Goal: Task Accomplishment & Management: Use online tool/utility

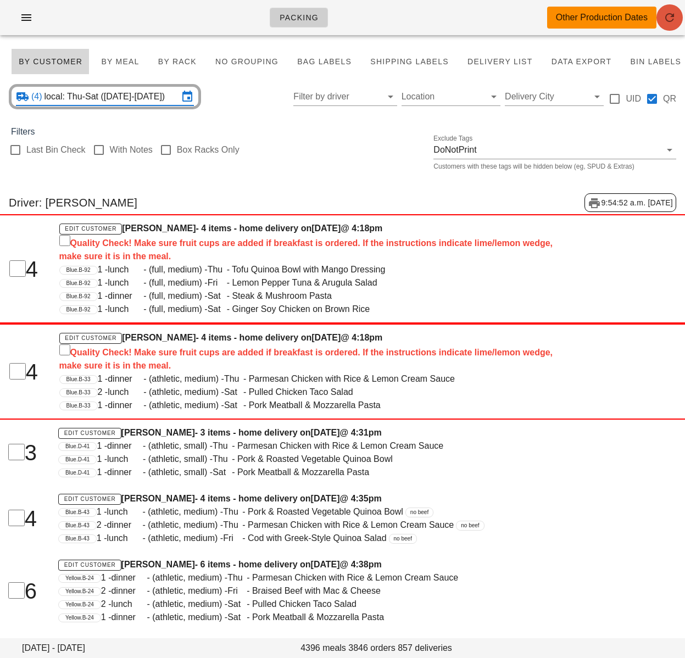
drag, startPoint x: 677, startPoint y: 21, endPoint x: 80, endPoint y: 43, distance: 596.9
click at [677, 21] on span "button" at bounding box center [669, 17] width 26 height 13
click at [131, 97] on input "local: Thu-Sat (Sep 11-Sep 13)" at bounding box center [111, 97] width 134 height 18
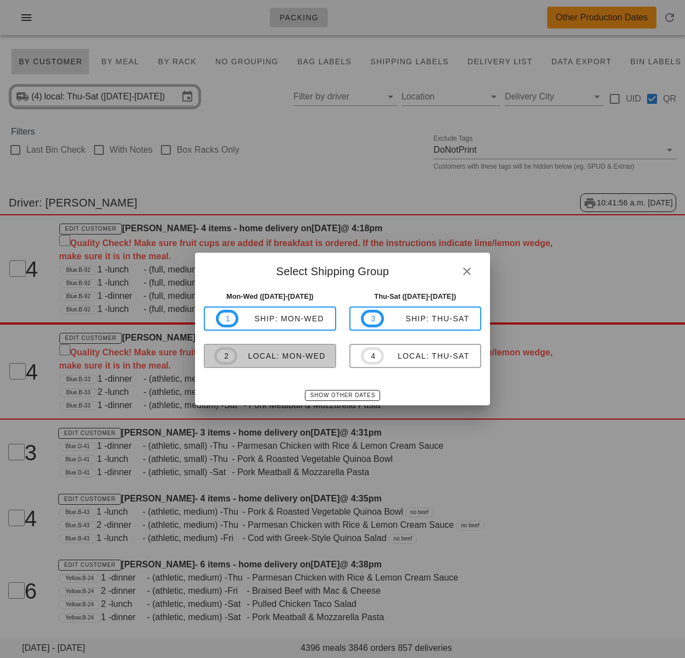
click at [304, 359] on div "local: Mon-Wed" at bounding box center [281, 356] width 88 height 9
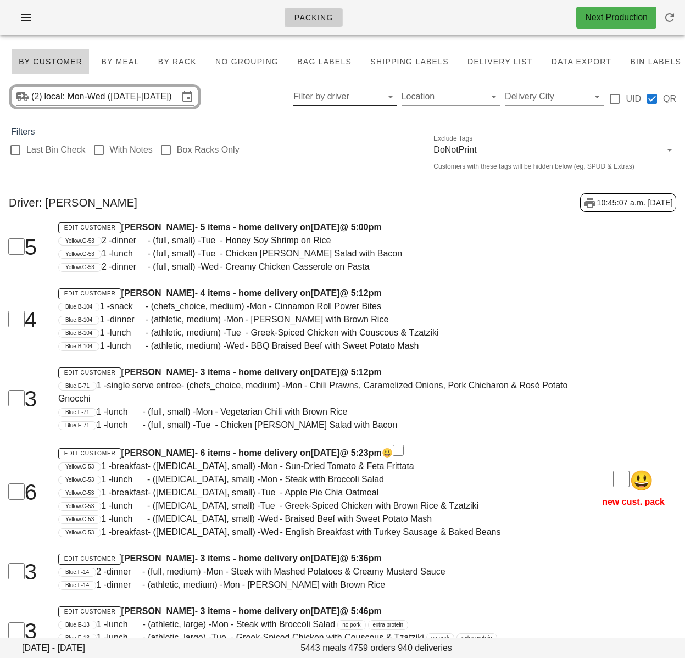
click at [317, 100] on input "Filter by driver" at bounding box center [336, 97] width 86 height 18
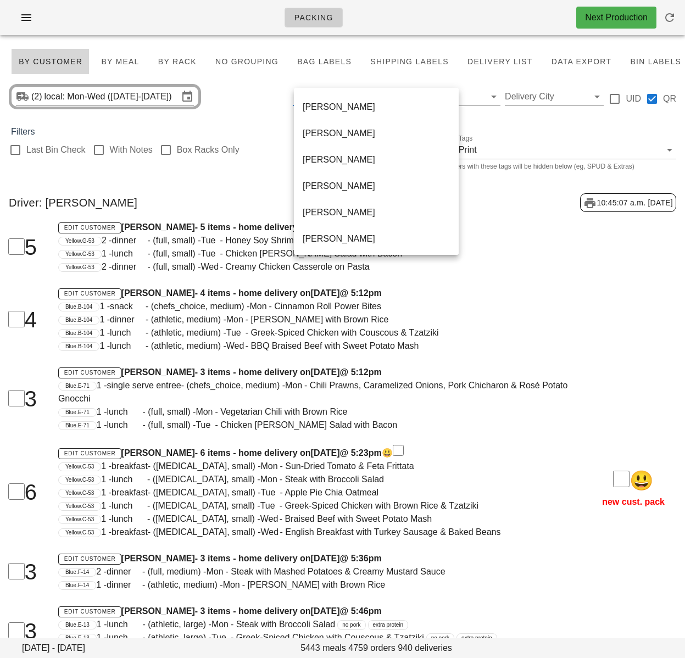
scroll to position [712, 0]
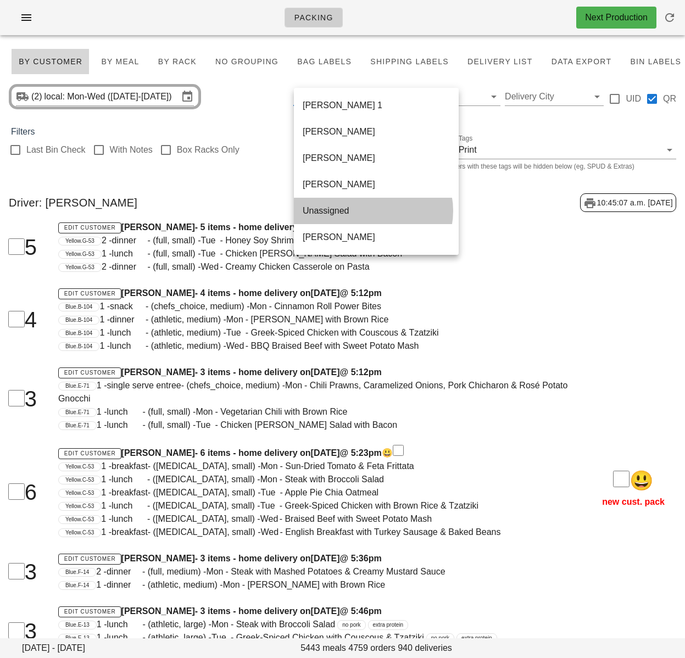
click at [335, 209] on div "Unassigned" at bounding box center [376, 210] width 147 height 10
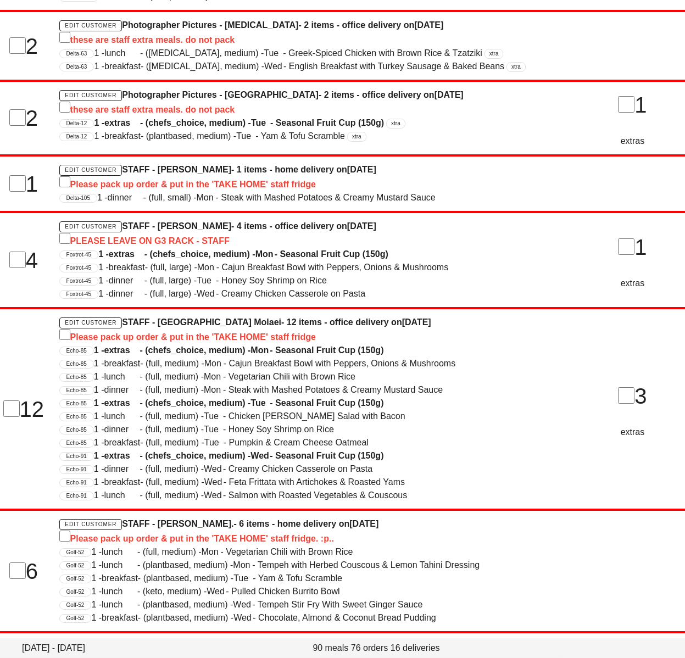
scroll to position [1339, 0]
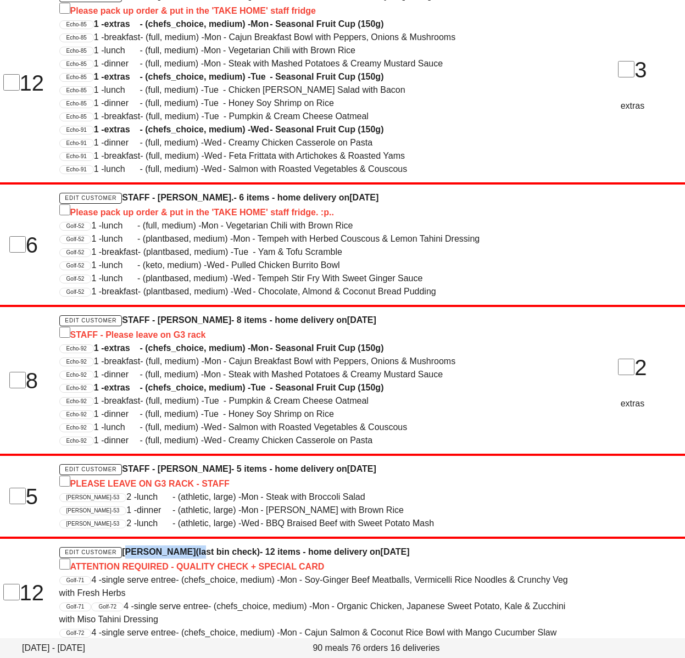
drag, startPoint x: 125, startPoint y: 539, endPoint x: 196, endPoint y: 539, distance: 70.9
click at [196, 545] on h4 "Edit Customer Taylor Robinson (last bin check) - 12 items - home delivery on Su…" at bounding box center [313, 559] width 509 height 28
click at [350, 545] on h4 "Edit Customer Taylor Robinson (last bin check) - 12 items - home delivery on Su…" at bounding box center [313, 559] width 509 height 28
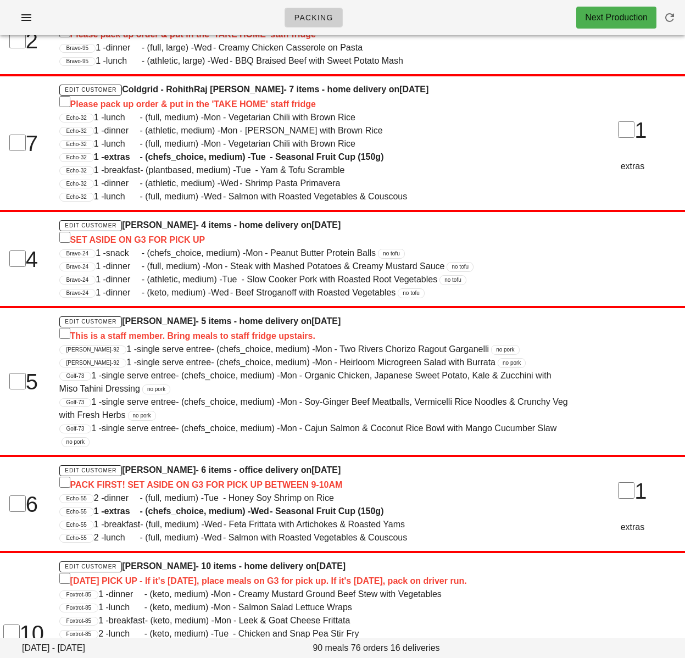
scroll to position [0, 0]
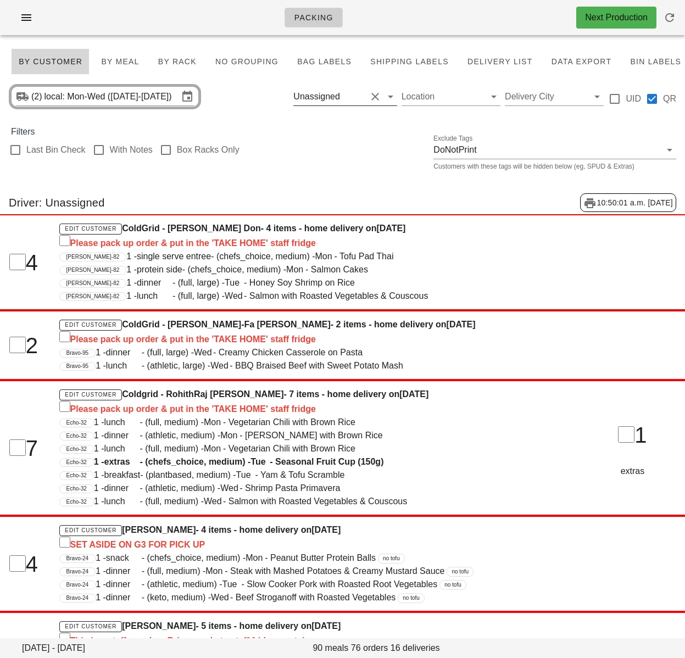
click at [346, 92] on input "text" at bounding box center [354, 97] width 24 height 18
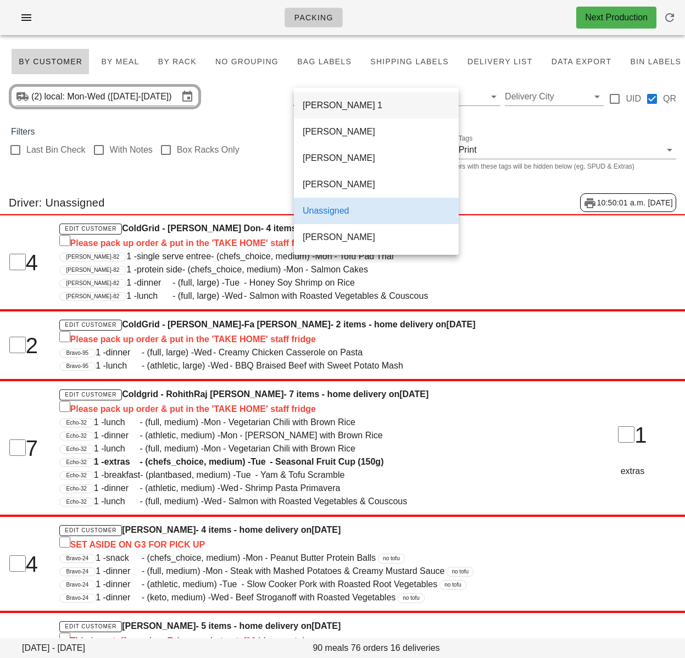
scroll to position [712, 0]
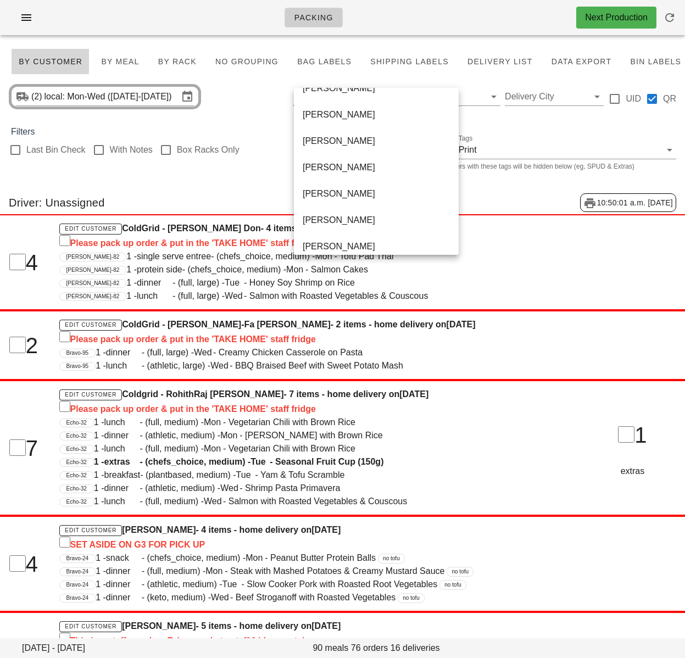
click at [319, 171] on div "Jose Augusto Soares" at bounding box center [376, 167] width 147 height 10
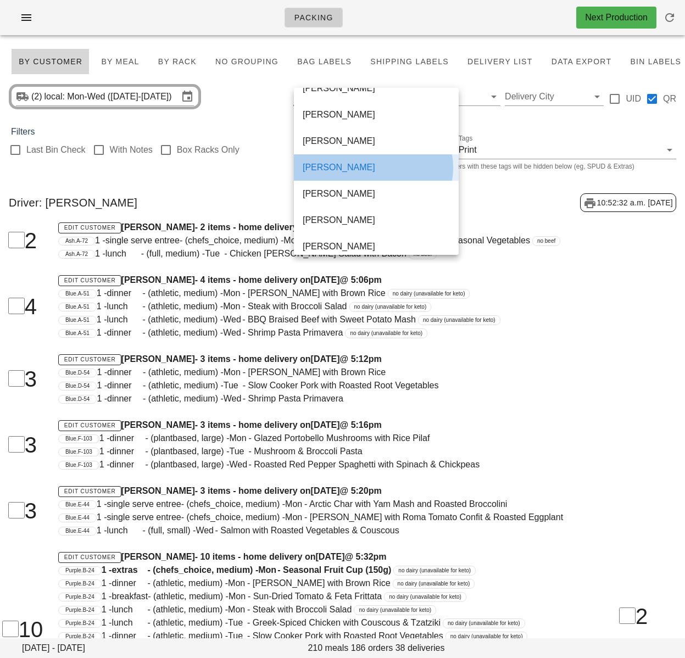
scroll to position [493, 0]
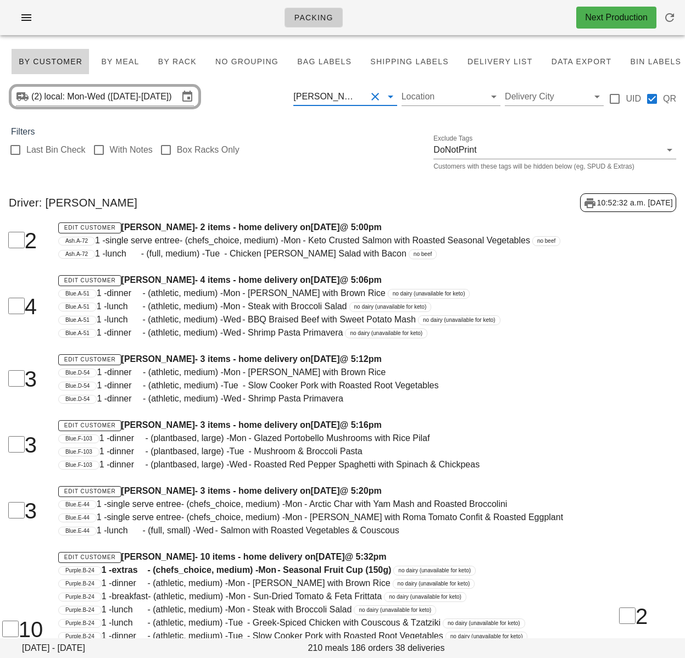
click at [680, 412] on div "3 Edit Customer Laura Dale - 3 items - home delivery on Sunday Sep 14 @ 5:12pm …" at bounding box center [342, 379] width 698 height 66
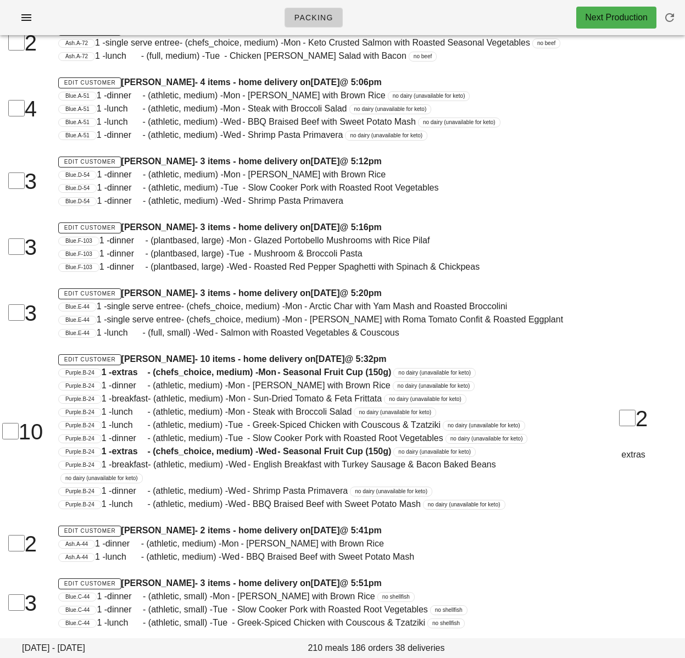
scroll to position [0, 0]
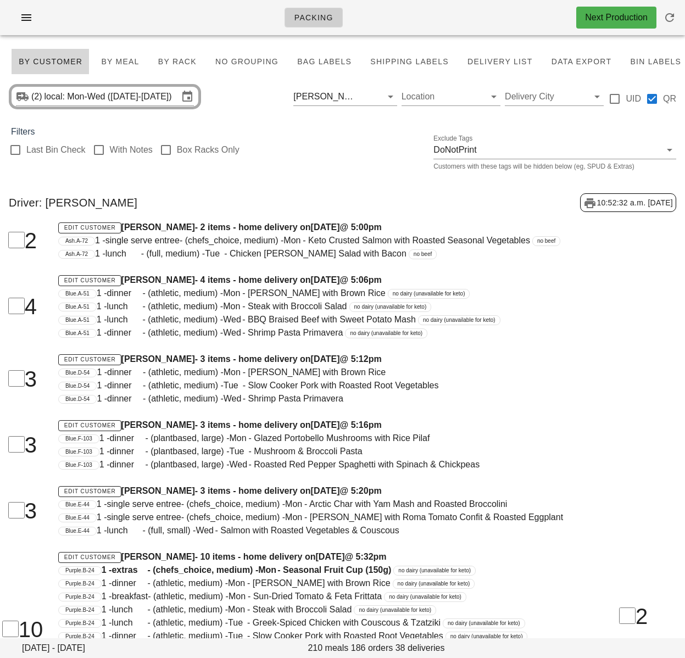
drag, startPoint x: 343, startPoint y: 99, endPoint x: 351, endPoint y: 118, distance: 20.9
click at [343, 99] on div "Jose Augusto Soares" at bounding box center [325, 97] width 65 height 10
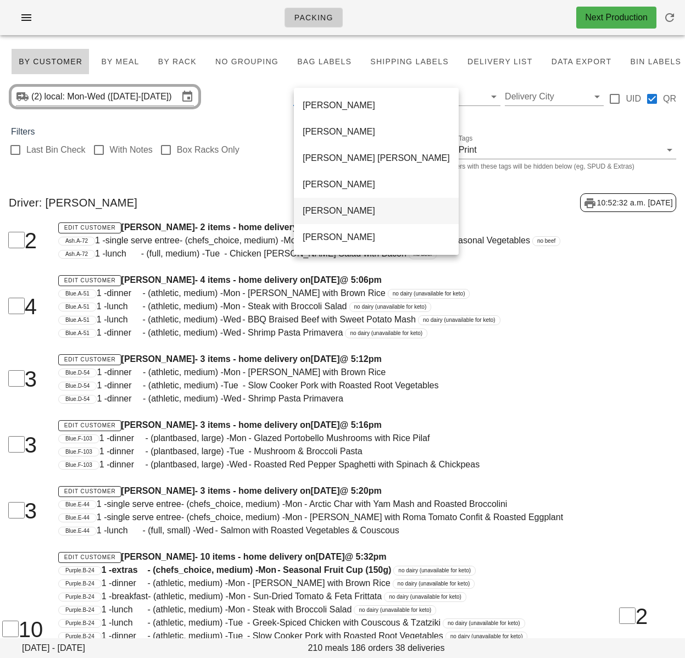
click at [342, 204] on div "Antonio Junior" at bounding box center [376, 211] width 147 height 24
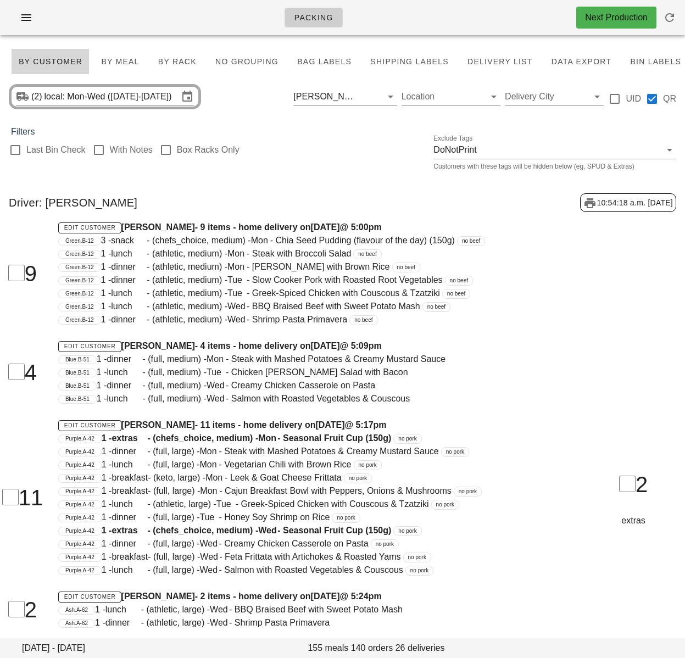
click at [371, 291] on span "1 - lunch - (athletic, medium) - Tue - Greek-Spiced Chicken with Couscous & Tza…" at bounding box center [270, 292] width 339 height 9
click at [349, 101] on div "[PERSON_NAME]" at bounding box center [325, 97] width 65 height 10
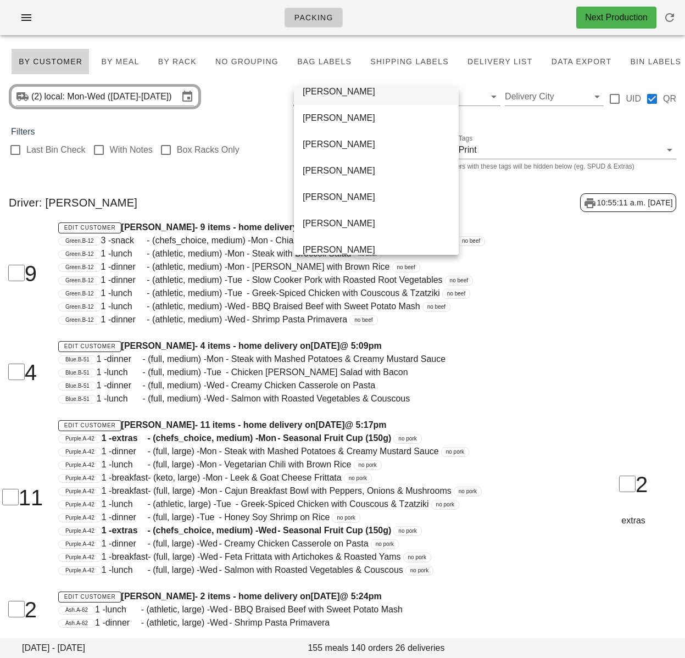
scroll to position [712, 0]
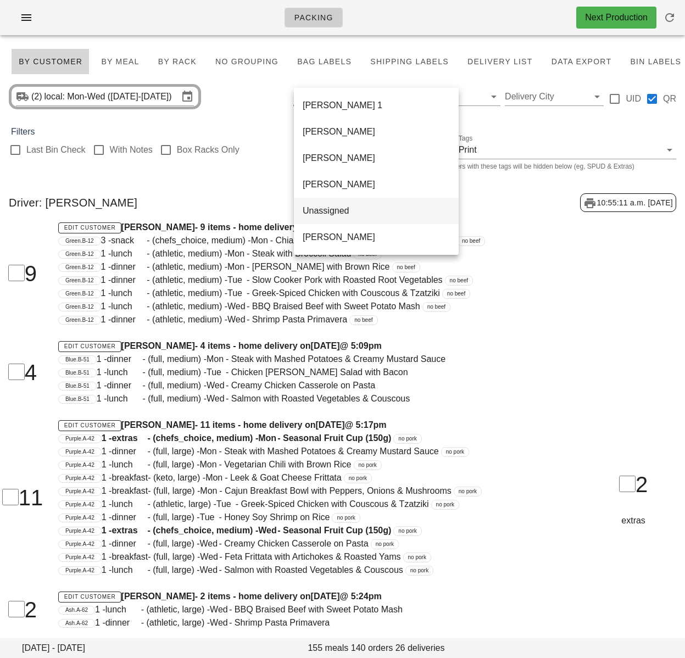
click at [338, 208] on div "Unassigned" at bounding box center [376, 210] width 147 height 10
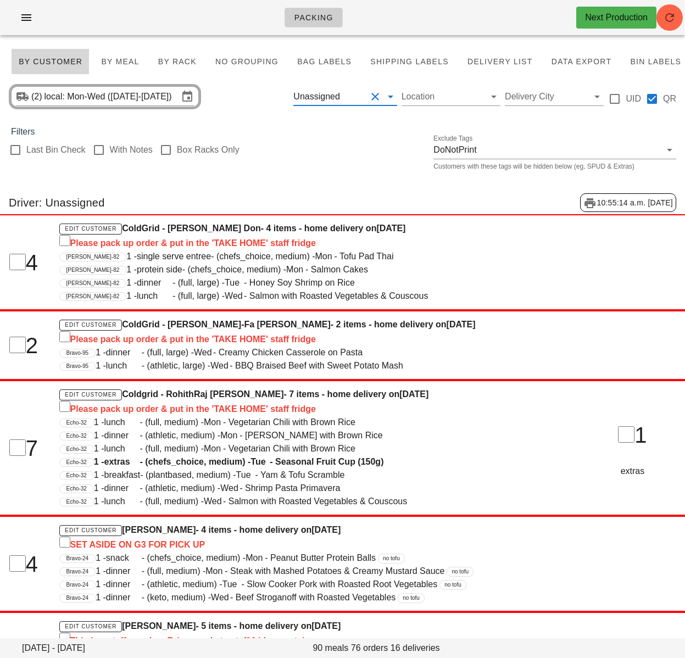
click at [287, 132] on div "Filters" at bounding box center [342, 131] width 685 height 13
click at [669, 19] on icon "button" at bounding box center [669, 17] width 13 height 13
click at [259, 165] on div "Last Bin Check With Notes Box Racks Only Exclude Tags DoNotPrint Customers with…" at bounding box center [342, 155] width 685 height 35
click at [373, 94] on button "Clear Filter by driver" at bounding box center [375, 96] width 13 height 13
click at [315, 157] on div "Last Bin Check With Notes Box Racks Only Exclude Tags DoNotPrint Customers with…" at bounding box center [342, 155] width 685 height 35
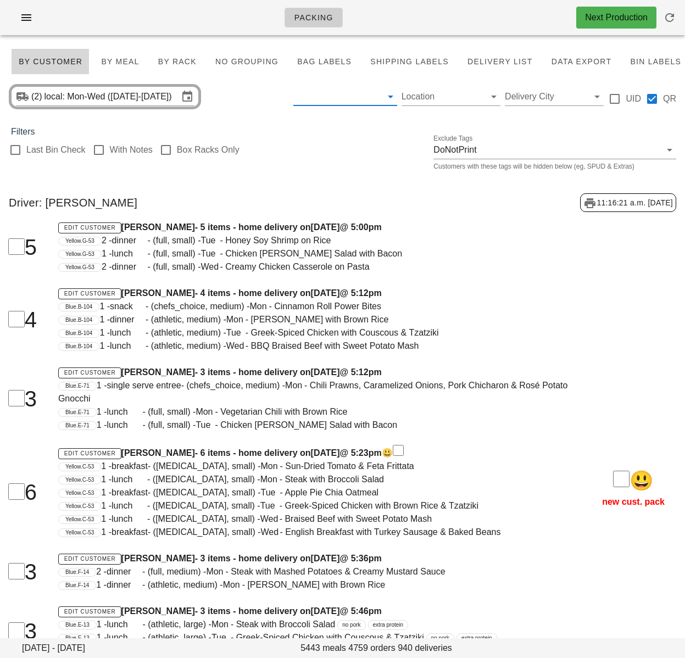
drag, startPoint x: 344, startPoint y: 93, endPoint x: 329, endPoint y: 192, distance: 100.1
click at [345, 93] on input "text" at bounding box center [336, 97] width 86 height 18
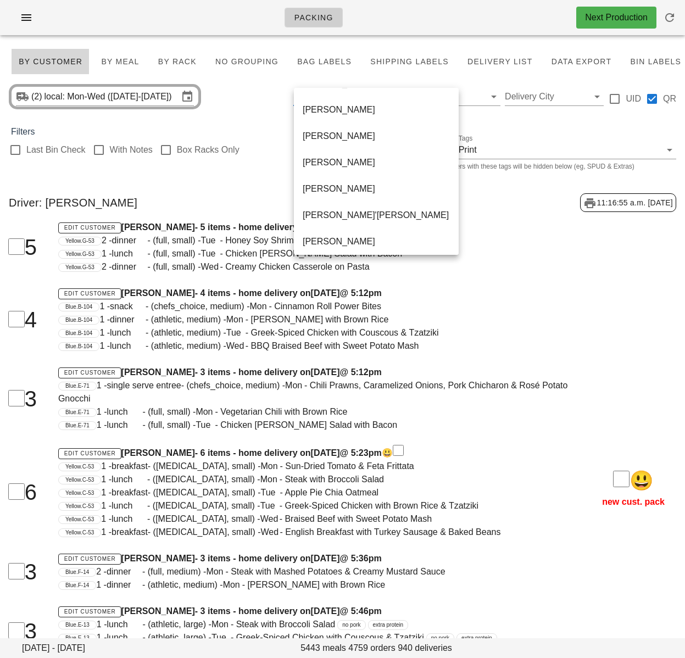
scroll to position [712, 0]
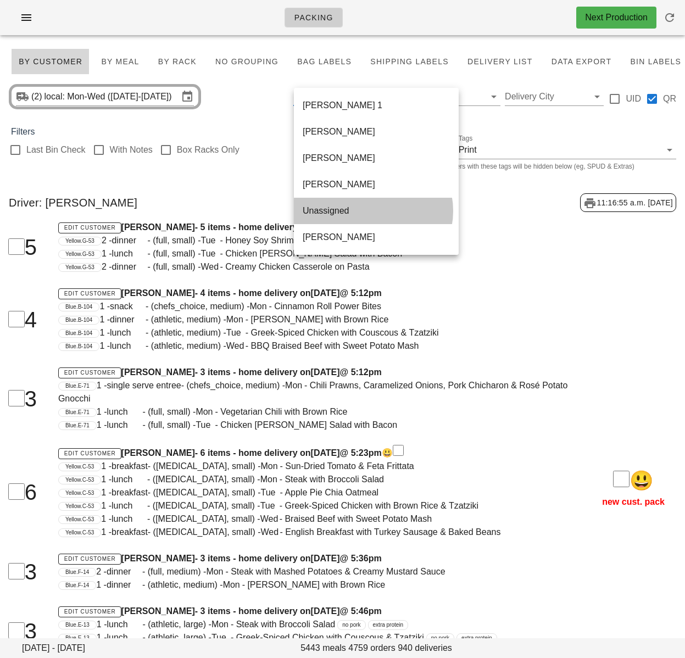
drag, startPoint x: 338, startPoint y: 209, endPoint x: 255, endPoint y: 209, distance: 82.9
click at [338, 209] on div "Unassigned" at bounding box center [376, 210] width 147 height 10
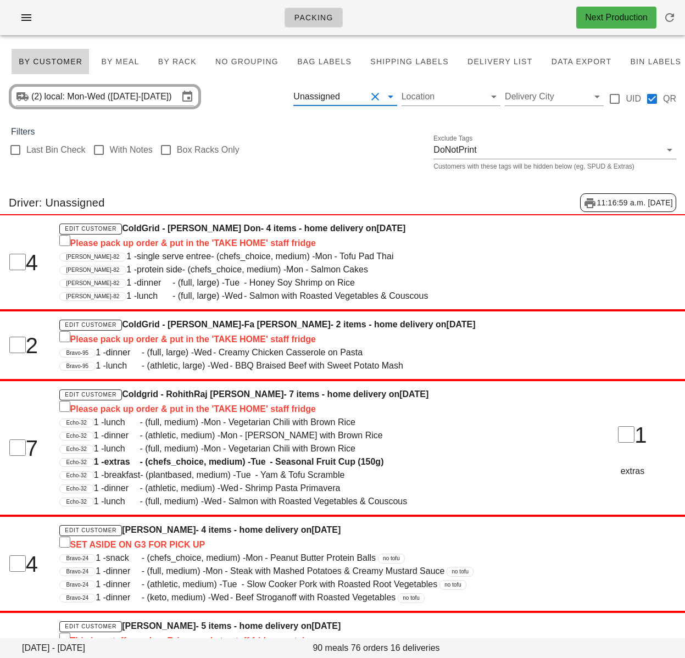
click at [377, 93] on button "Clear Filter by driver" at bounding box center [375, 96] width 13 height 13
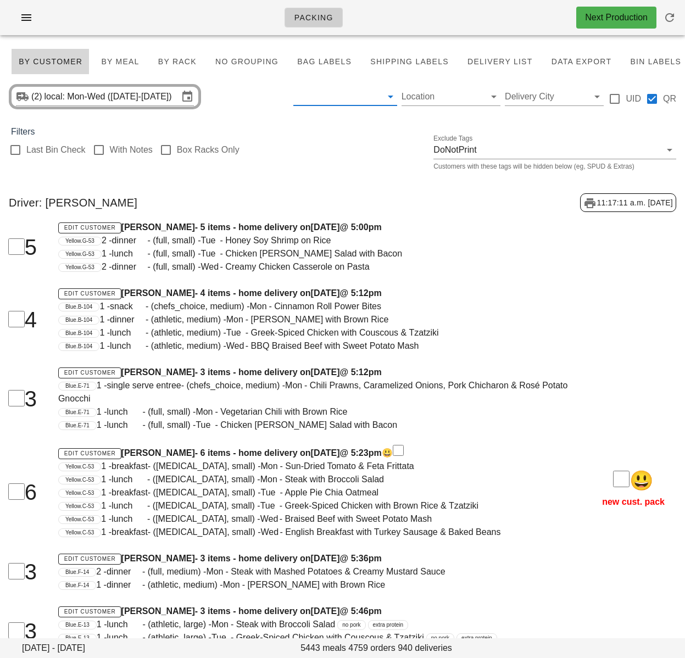
click at [378, 166] on div "Last Bin Check With Notes Box Racks Only Exclude Tags DoNotPrint Customers with…" at bounding box center [342, 155] width 685 height 35
click at [354, 140] on div "Last Bin Check With Notes Box Racks Only Exclude Tags DoNotPrint Customers with…" at bounding box center [342, 155] width 685 height 35
click at [519, 241] on div "Yellow.G-53 2 - dinner - (full, small) - Tue - Honey Soy Shrimp on Rice" at bounding box center [313, 240] width 510 height 13
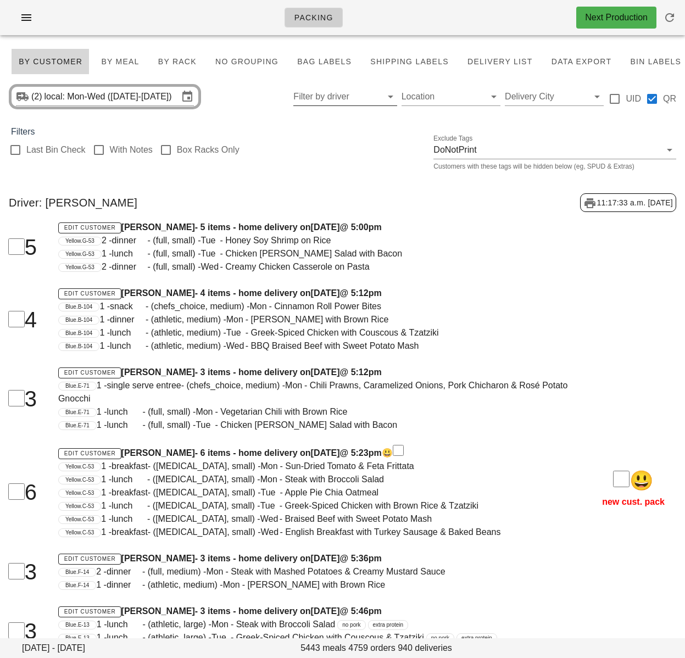
click at [333, 103] on input "Filter by driver" at bounding box center [336, 97] width 86 height 18
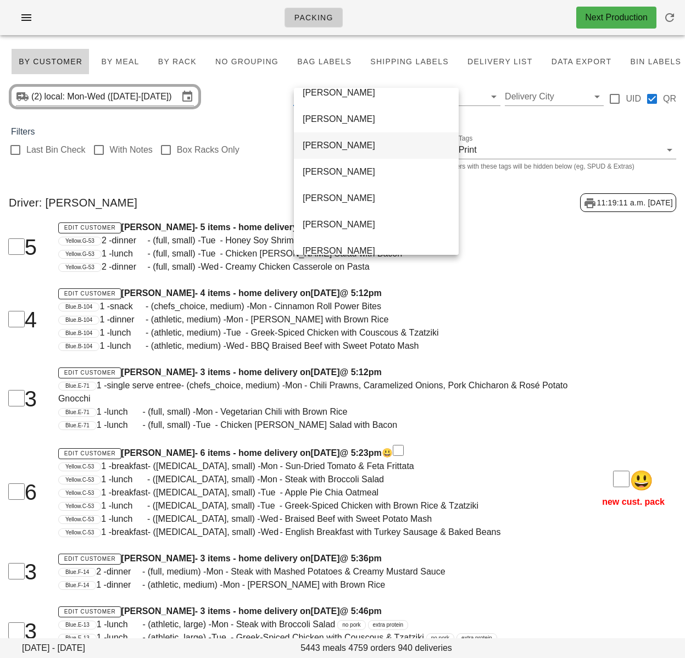
scroll to position [712, 0]
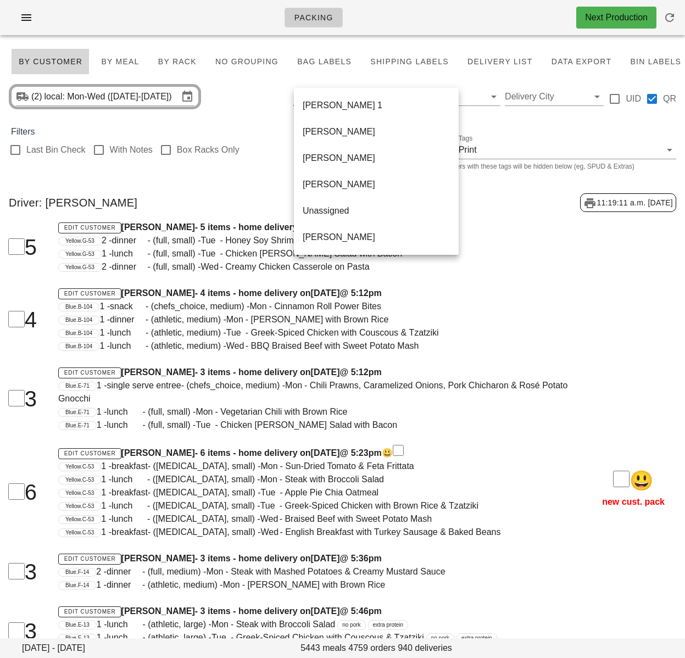
click at [266, 166] on div "Last Bin Check With Notes Box Racks Only Exclude Tags DoNotPrint Customers with…" at bounding box center [342, 155] width 685 height 35
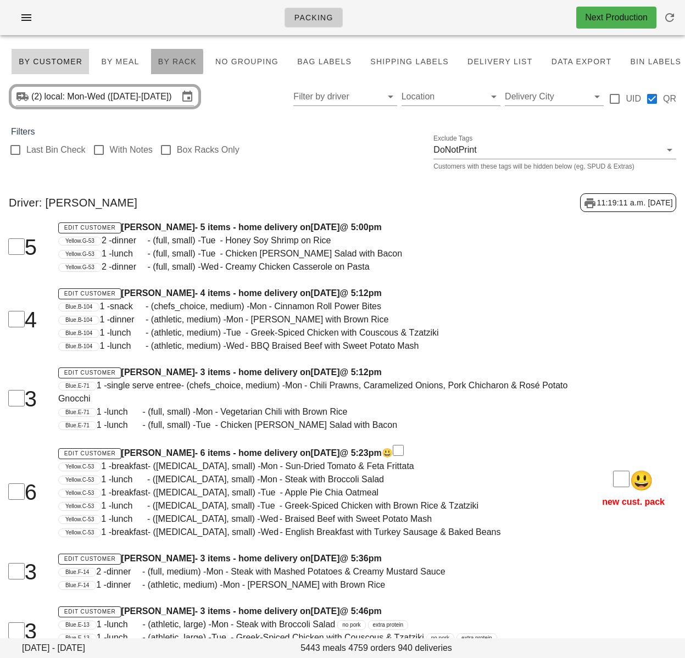
click at [172, 63] on span "By Rack" at bounding box center [177, 61] width 39 height 9
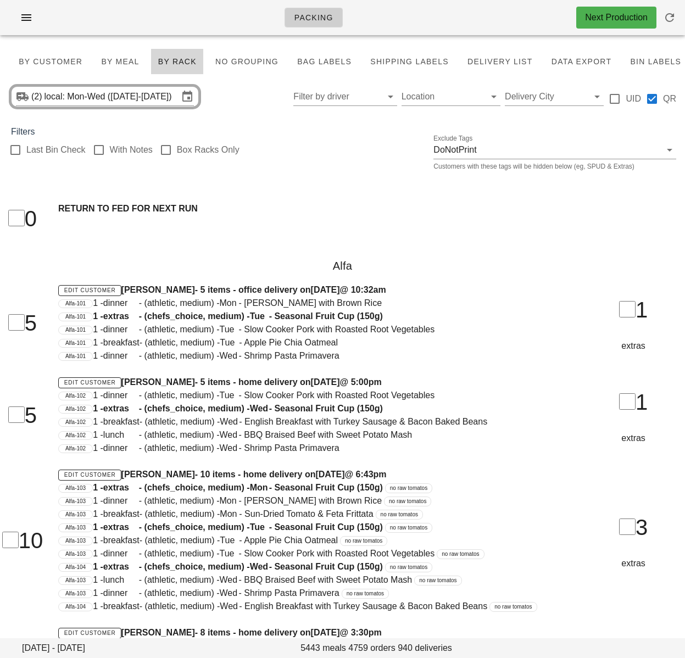
drag, startPoint x: 160, startPoint y: 152, endPoint x: 238, endPoint y: 141, distance: 79.3
click at [160, 152] on div at bounding box center [166, 150] width 19 height 19
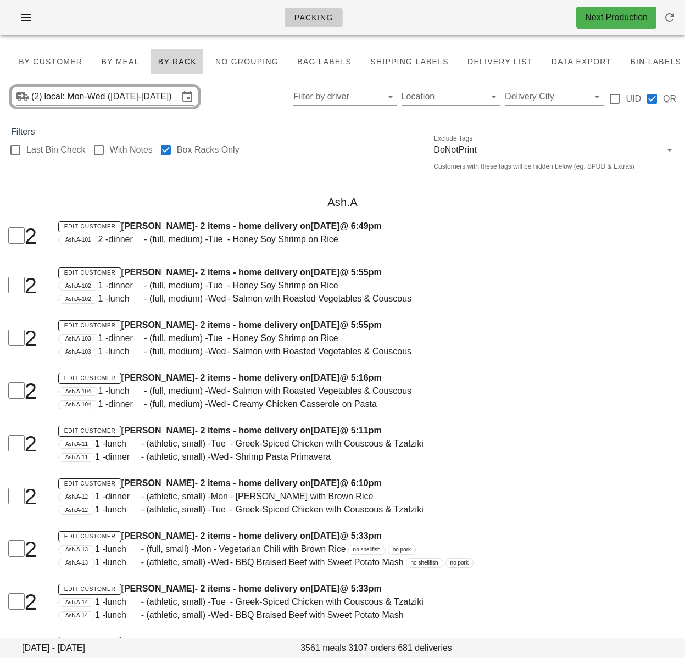
click at [245, 187] on div "Ash.A" at bounding box center [342, 202] width 685 height 35
drag, startPoint x: 166, startPoint y: 152, endPoint x: 309, endPoint y: 97, distance: 153.2
click at [166, 152] on div at bounding box center [166, 150] width 19 height 19
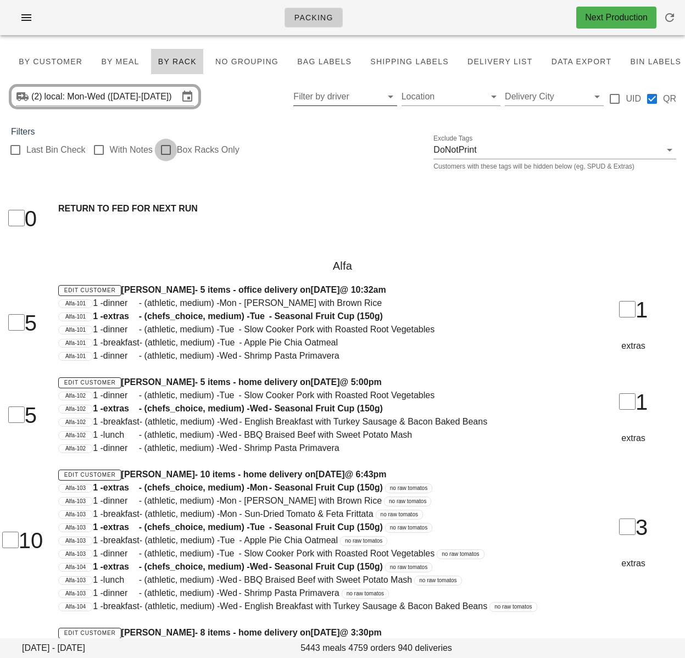
checkbox input "false"
click at [320, 62] on span "Bag Labels" at bounding box center [324, 61] width 55 height 9
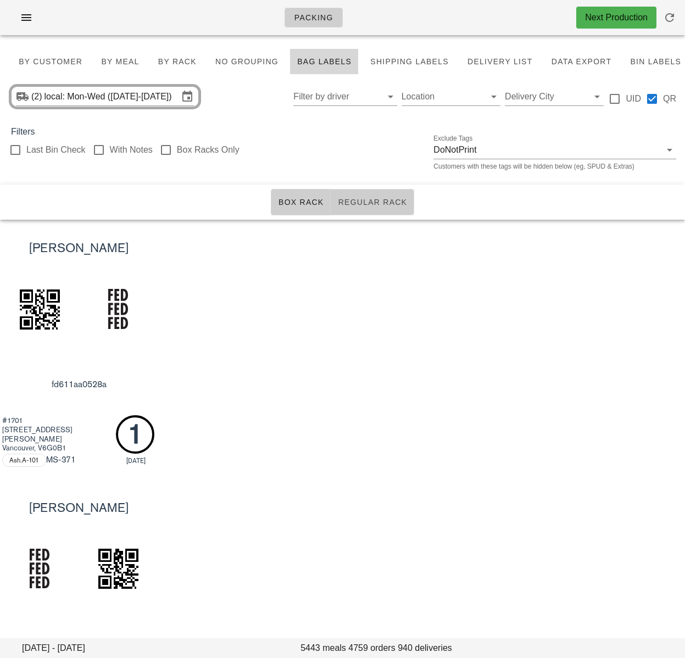
click at [375, 205] on span "Regular Rack" at bounding box center [372, 202] width 70 height 9
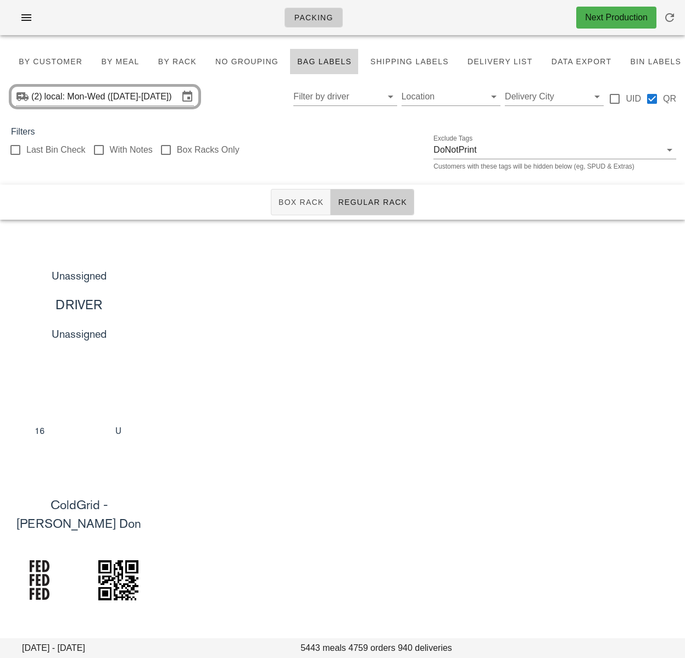
click at [186, 237] on div "Unassigned DRIVER Unassigned 16 U" at bounding box center [342, 349] width 685 height 259
click at [528, 260] on div "Unassigned DRIVER Unassigned 16 U" at bounding box center [342, 349] width 685 height 259
click at [306, 207] on span "Box Rack" at bounding box center [301, 202] width 46 height 9
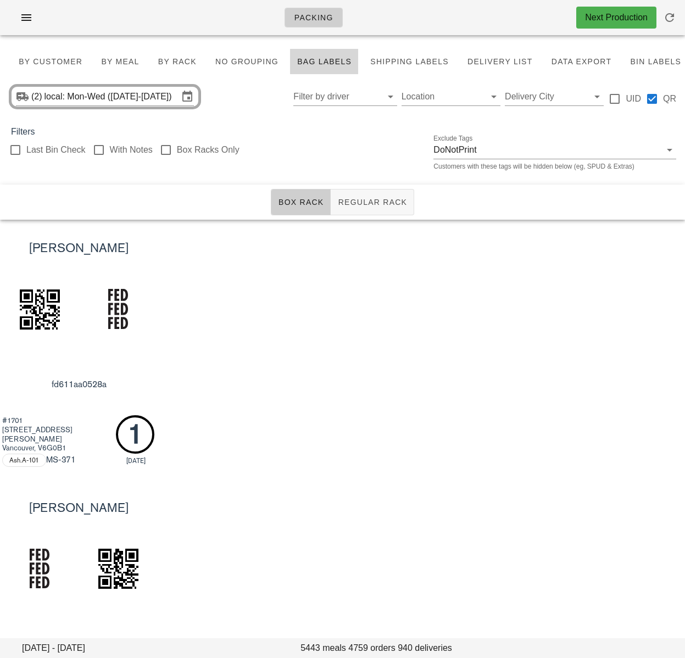
click at [442, 266] on div "Emily Kierstead fd611aa0528a #1701 1221 Bidwell St Vancouver, V6G0B1 Ash.A-101 …" at bounding box center [342, 349] width 685 height 259
drag, startPoint x: 430, startPoint y: 283, endPoint x: 224, endPoint y: 154, distance: 243.1
click at [397, 258] on div "Emily Kierstead fd611aa0528a #1701 1221 Bidwell St Vancouver, V6G0B1 Ash.A-101 …" at bounding box center [342, 349] width 685 height 259
click at [359, 291] on div "[PERSON_NAME] fd611aa0528a #1701 [STREET_ADDRESS][PERSON_NAME] MS -371 1 [DATE]" at bounding box center [342, 349] width 685 height 259
drag, startPoint x: 490, startPoint y: 315, endPoint x: 372, endPoint y: 307, distance: 118.3
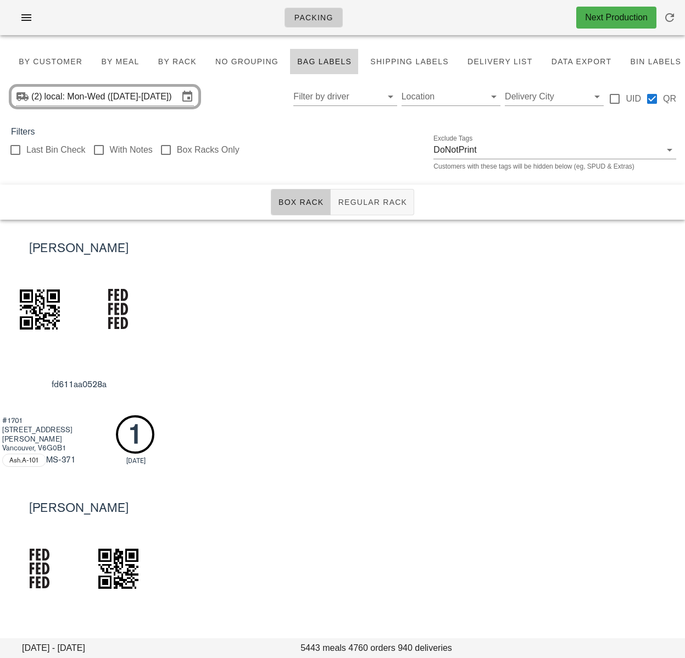
click at [490, 315] on div "[PERSON_NAME] fd611aa0528a #1701 [STREET_ADDRESS][PERSON_NAME] MS -371 1 [DATE]" at bounding box center [342, 349] width 685 height 259
drag, startPoint x: 426, startPoint y: 412, endPoint x: 367, endPoint y: 320, distance: 109.4
click at [426, 406] on div "[PERSON_NAME] fd611aa0528a #1701 [STREET_ADDRESS][PERSON_NAME] MS -371 1 [DATE]" at bounding box center [342, 349] width 685 height 259
drag, startPoint x: 248, startPoint y: 107, endPoint x: 146, endPoint y: 71, distance: 108.7
click at [250, 107] on div "(2) local: Mon-Wed ([DATE]-[DATE]) Filter by driver Location Delivery City UID …" at bounding box center [342, 96] width 685 height 35
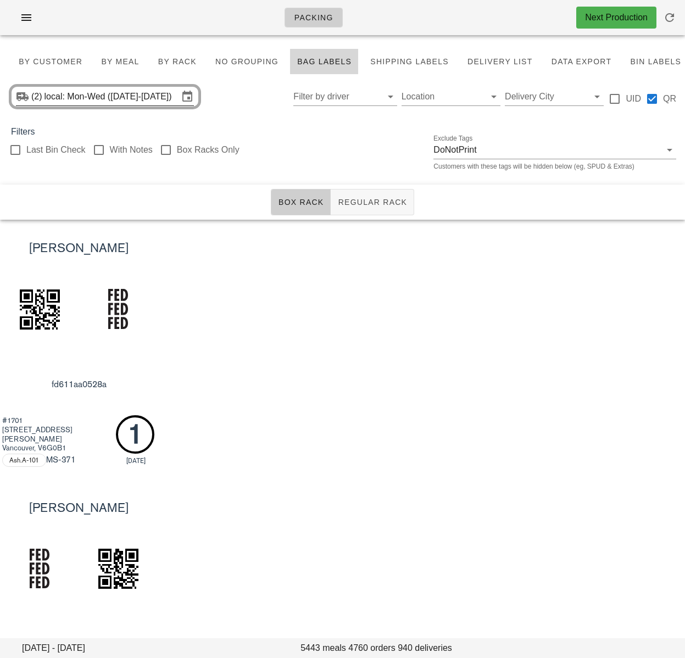
click at [85, 95] on input "local: Mon-Wed ([DATE]-[DATE])" at bounding box center [111, 97] width 134 height 18
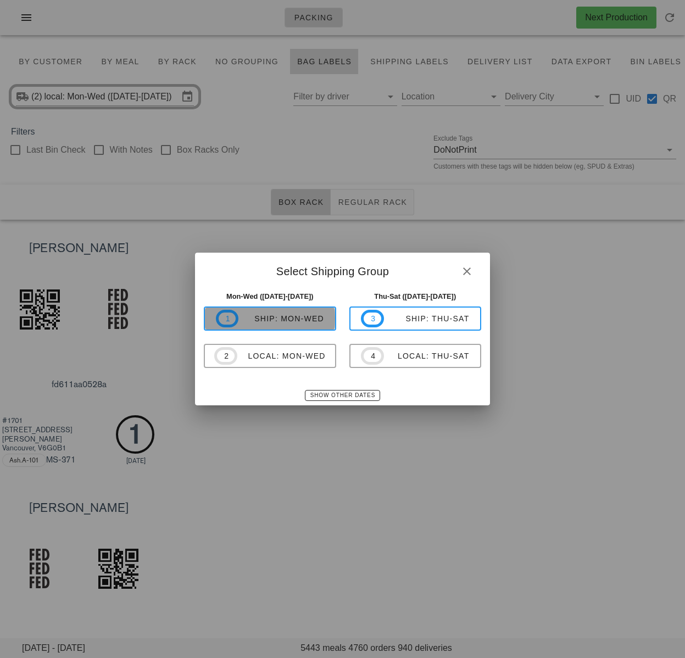
click at [289, 322] on div "ship: Mon-Wed" at bounding box center [281, 318] width 86 height 9
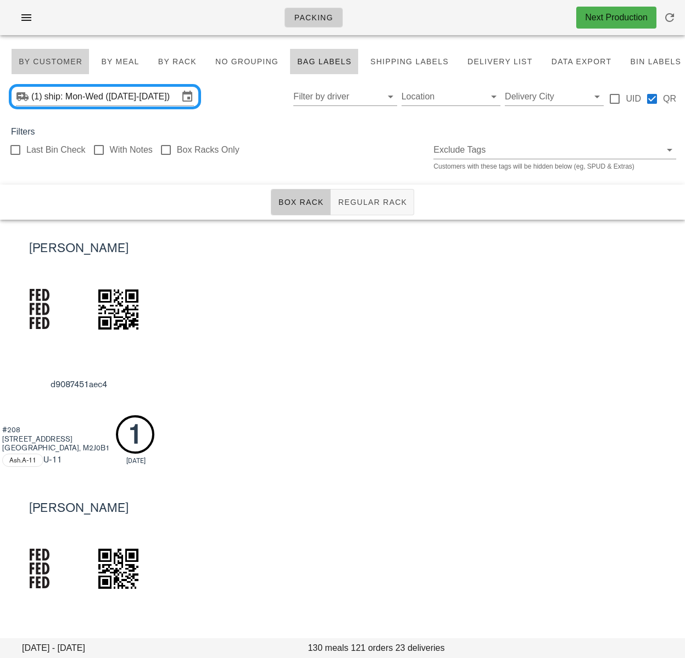
drag, startPoint x: 33, startPoint y: 54, endPoint x: 334, endPoint y: 154, distance: 317.4
click at [34, 54] on button "By Customer" at bounding box center [50, 61] width 79 height 26
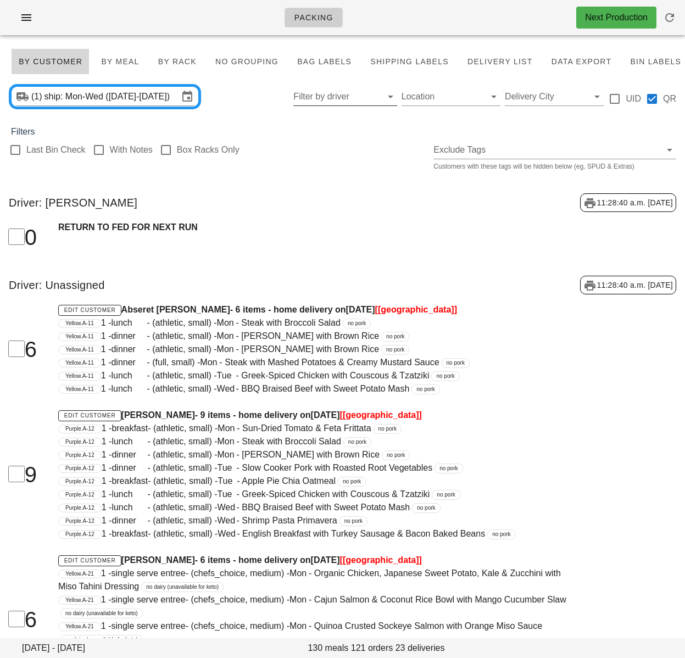
click at [350, 240] on div "RETURN TO FED FOR NEXT RUN" at bounding box center [313, 237] width 523 height 46
click at [330, 92] on input "Filter by driver" at bounding box center [336, 97] width 86 height 18
click at [336, 129] on div "Unassigned" at bounding box center [346, 131] width 86 height 10
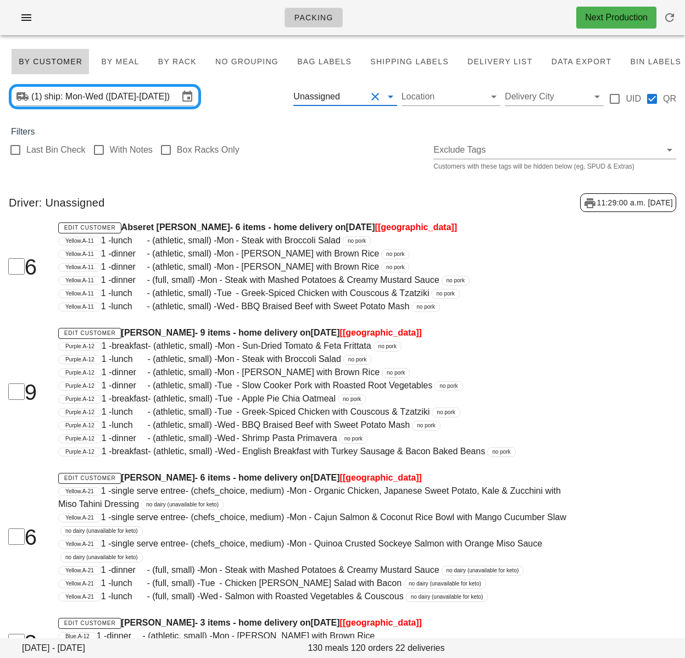
click at [339, 161] on div "Last Bin Check With Notes Box Racks Only Exclude Tags Customers with these tags…" at bounding box center [342, 155] width 685 height 35
click at [359, 173] on div "Last Bin Check With Notes Box Racks Only Exclude Tags Customers with these tags…" at bounding box center [342, 155] width 685 height 35
click at [309, 59] on span "Bag Labels" at bounding box center [324, 61] width 55 height 9
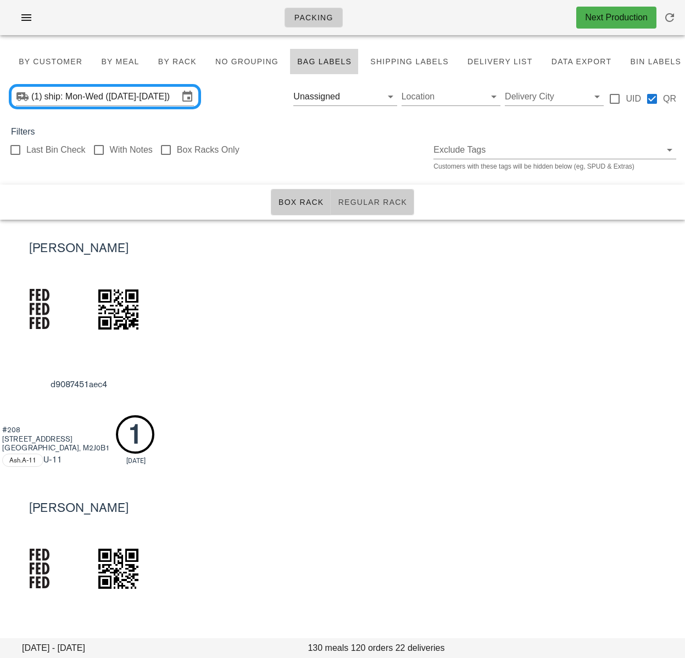
click at [376, 201] on span "Regular Rack" at bounding box center [372, 202] width 70 height 9
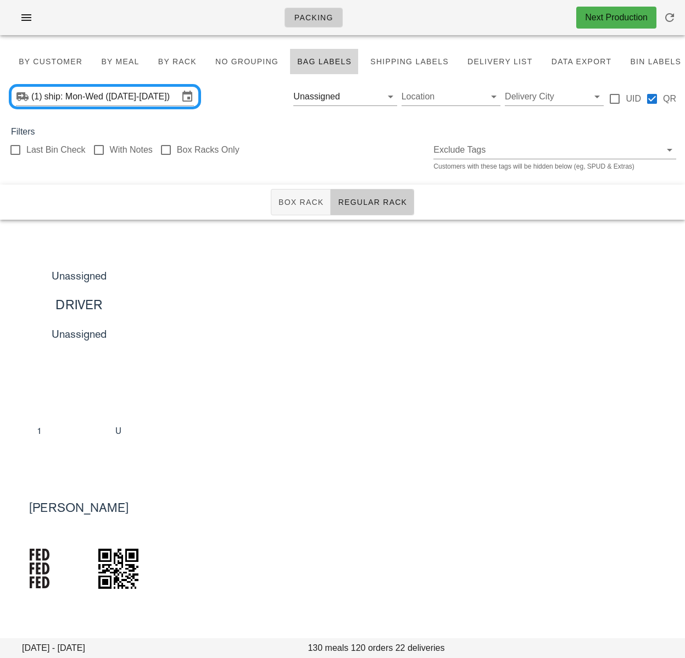
scroll to position [98, 0]
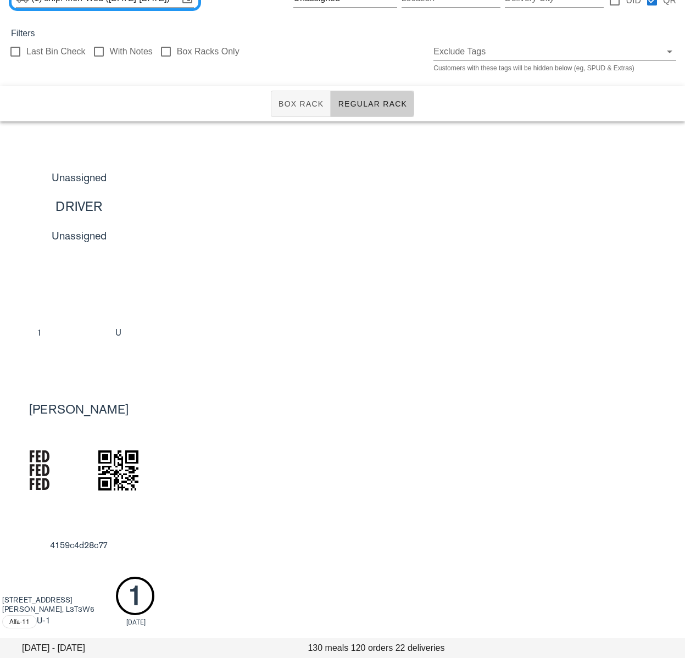
click at [351, 249] on div "Unassigned DRIVER Unassigned 1 U" at bounding box center [342, 250] width 685 height 259
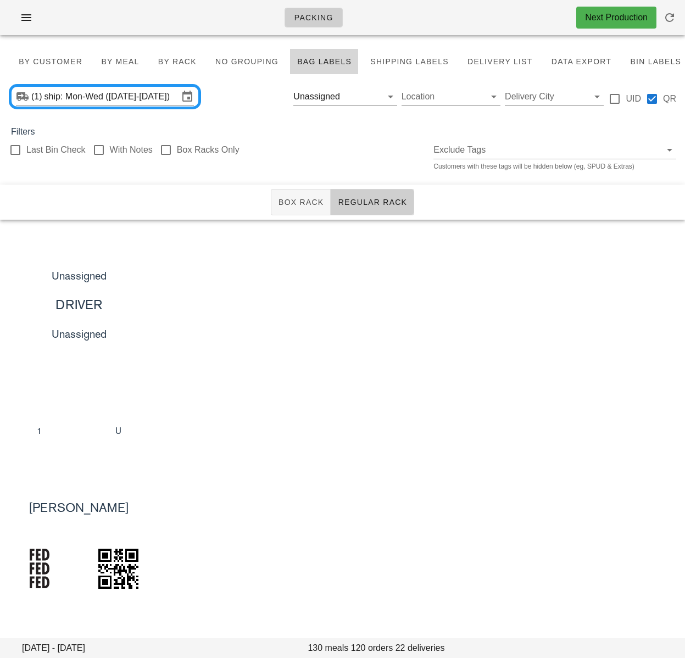
click at [388, 367] on div "Unassigned DRIVER Unassigned 1 U" at bounding box center [342, 349] width 685 height 259
click at [435, 303] on div "Unassigned DRIVER Unassigned 1 U" at bounding box center [342, 349] width 685 height 259
drag, startPoint x: 448, startPoint y: 305, endPoint x: 342, endPoint y: 247, distance: 120.5
click at [448, 305] on div "Unassigned DRIVER Unassigned 1 U" at bounding box center [342, 349] width 685 height 259
click at [308, 203] on span "Box Rack" at bounding box center [301, 202] width 46 height 9
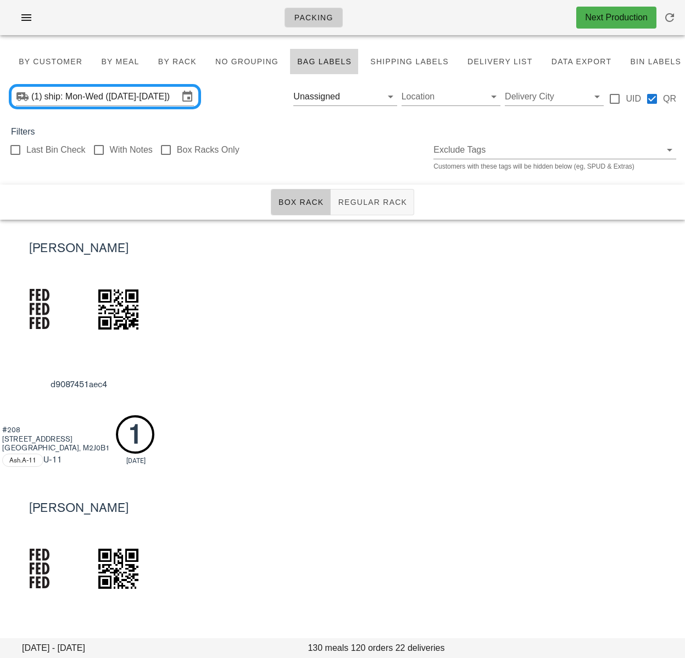
click at [354, 353] on div "[PERSON_NAME] d9087451aec4 #[GEOGRAPHIC_DATA][STREET_ADDRESS]A-11 U -11 1 [DATE]" at bounding box center [342, 349] width 685 height 259
click at [317, 127] on div "Filters" at bounding box center [342, 131] width 685 height 13
click at [58, 59] on span "By Customer" at bounding box center [50, 61] width 64 height 9
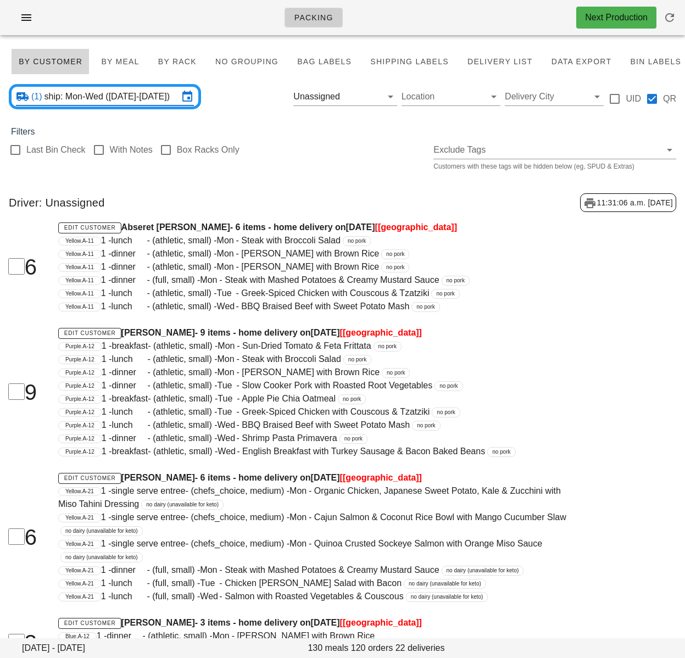
click at [86, 94] on input "ship: Mon-Wed ([DATE]-[DATE])" at bounding box center [111, 97] width 134 height 18
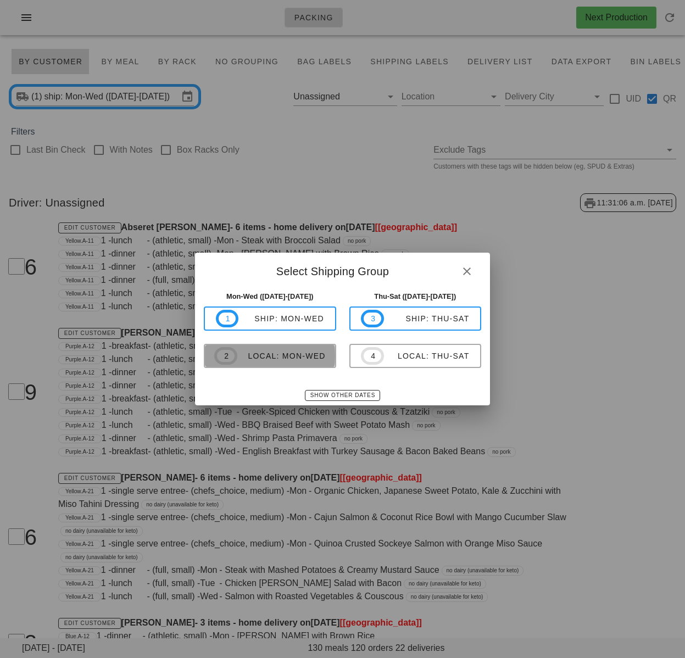
click at [246, 360] on div "local: Mon-Wed" at bounding box center [281, 356] width 88 height 9
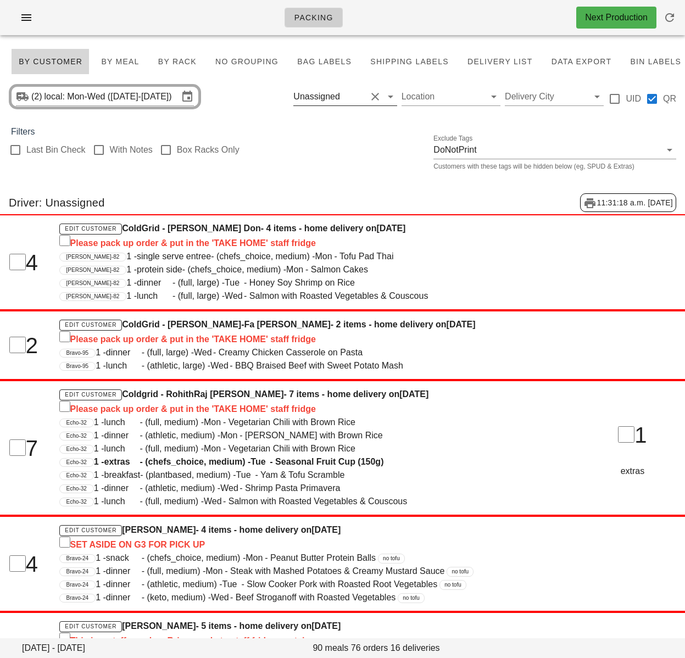
click at [377, 95] on button "Clear Filter by driver" at bounding box center [375, 96] width 13 height 13
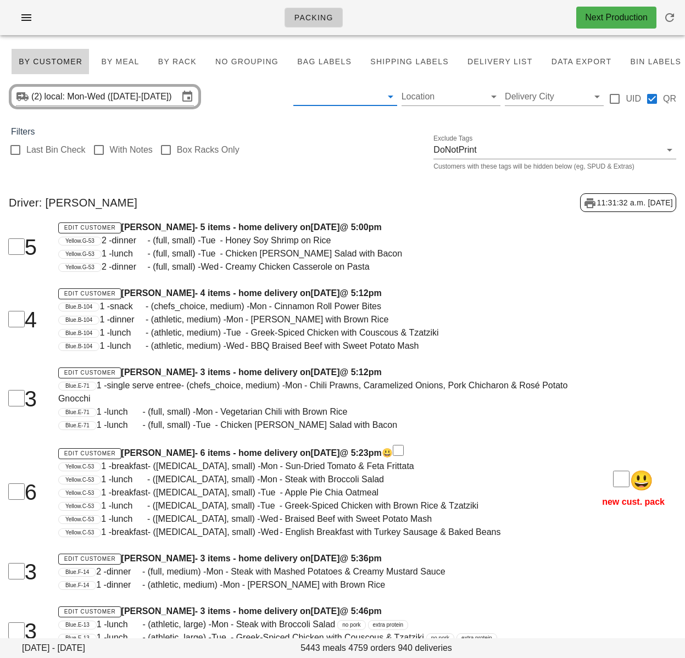
drag, startPoint x: 325, startPoint y: 139, endPoint x: 252, endPoint y: 89, distance: 88.5
click at [325, 139] on div "Last Bin Check With Notes Box Racks Only Exclude Tags DoNotPrint Customers with…" at bounding box center [342, 155] width 685 height 35
drag, startPoint x: 19, startPoint y: 149, endPoint x: 270, endPoint y: 67, distance: 263.7
click at [19, 149] on div at bounding box center [15, 150] width 19 height 19
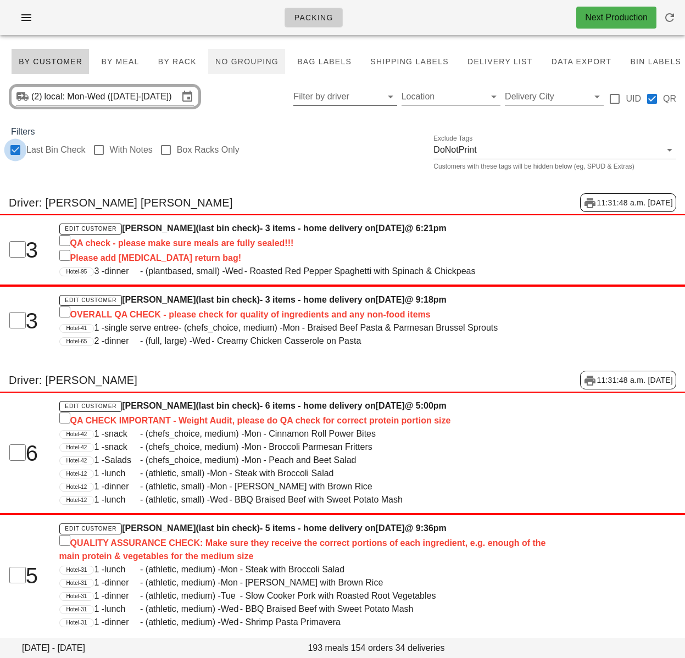
checkbox input "true"
click at [185, 63] on span "By Rack" at bounding box center [177, 61] width 39 height 9
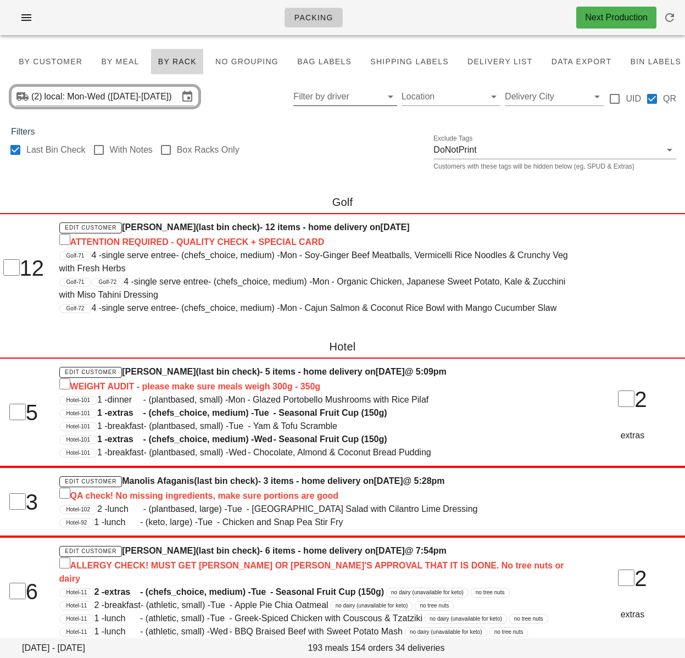
click at [208, 194] on div "Golf" at bounding box center [342, 202] width 685 height 35
click at [341, 159] on div "Last Bin Check With Notes Box Racks Only Exclude Tags DoNotPrint Customers with…" at bounding box center [342, 155] width 685 height 35
click at [129, 227] on h4 "Edit Customer Taylor Robinson (last bin check) - 12 items - home delivery on Su…" at bounding box center [313, 235] width 509 height 28
drag, startPoint x: 124, startPoint y: 229, endPoint x: 187, endPoint y: 228, distance: 63.2
click at [187, 228] on h4 "Edit Customer Taylor Robinson (last bin check) - 12 items - home delivery on Su…" at bounding box center [313, 235] width 509 height 28
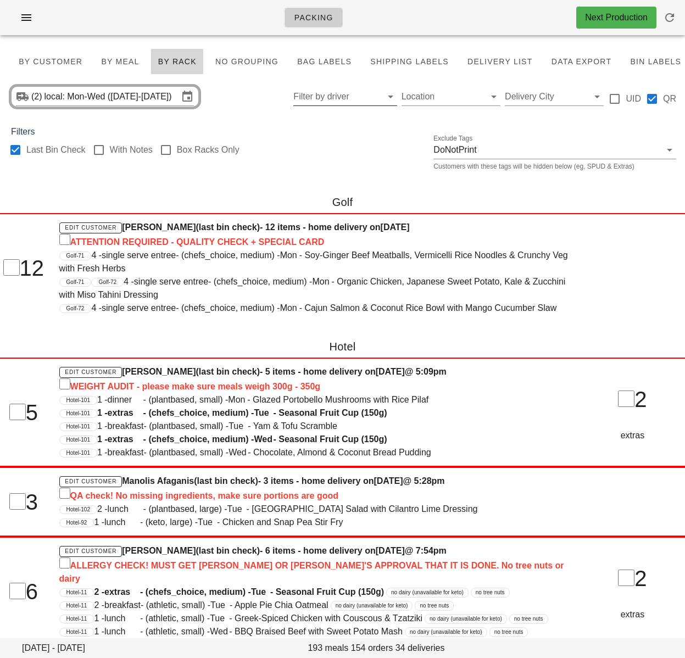
copy h4 "Taylor Robinson"
click at [212, 315] on div "Golf-72 4 - single serve entree - (chefs_choice, medium) - Mon - Cajun Salmon &…" at bounding box center [313, 308] width 509 height 13
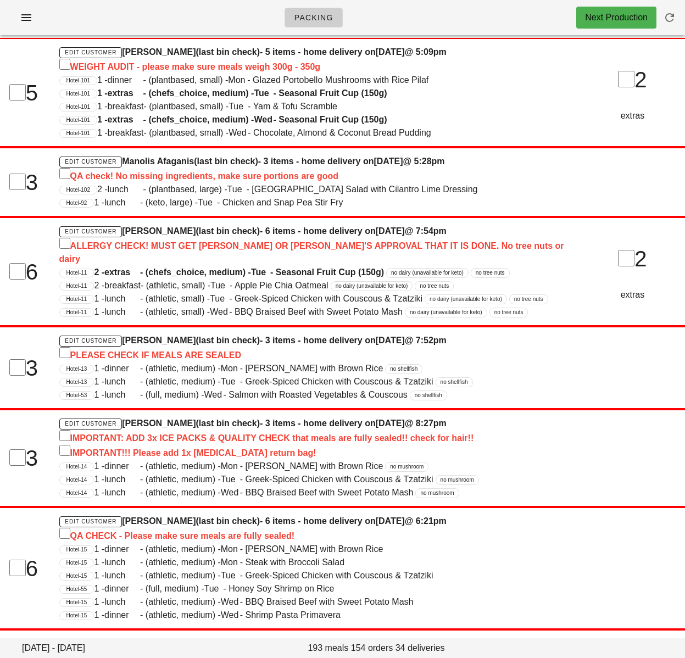
scroll to position [59, 0]
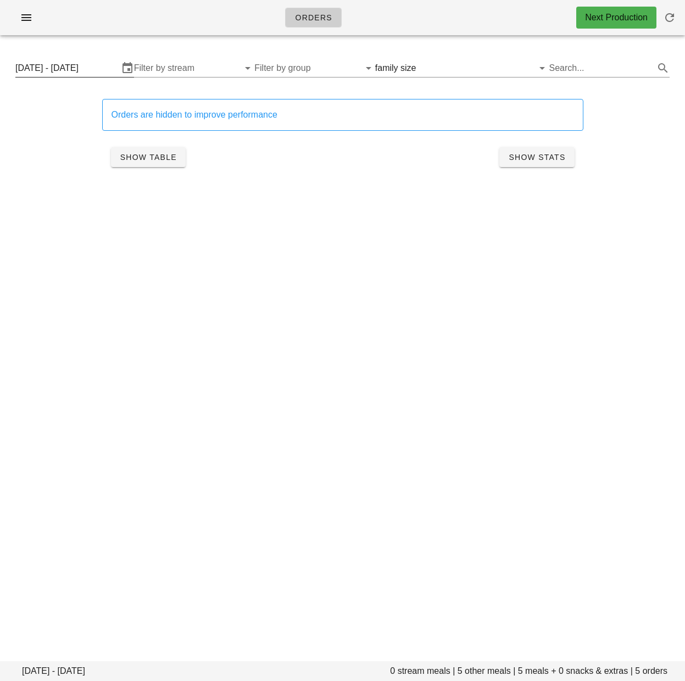
click at [60, 68] on input "[DATE] - [DATE]" at bounding box center [66, 68] width 103 height 18
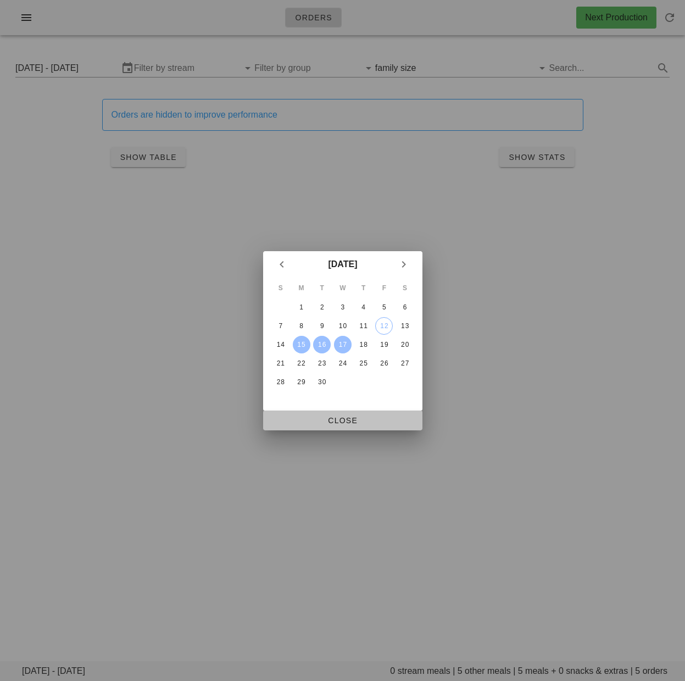
click at [371, 421] on span "Close" at bounding box center [343, 420] width 142 height 9
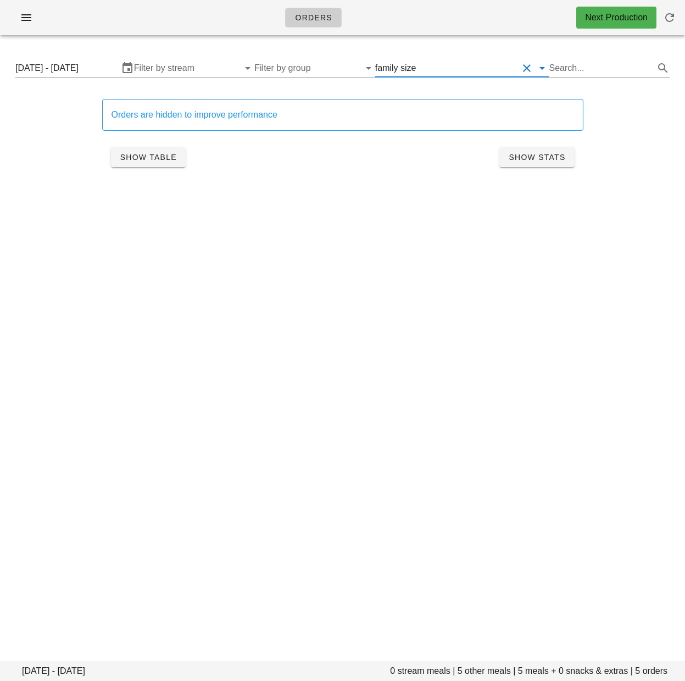
click at [421, 69] on input "text" at bounding box center [468, 68] width 100 height 18
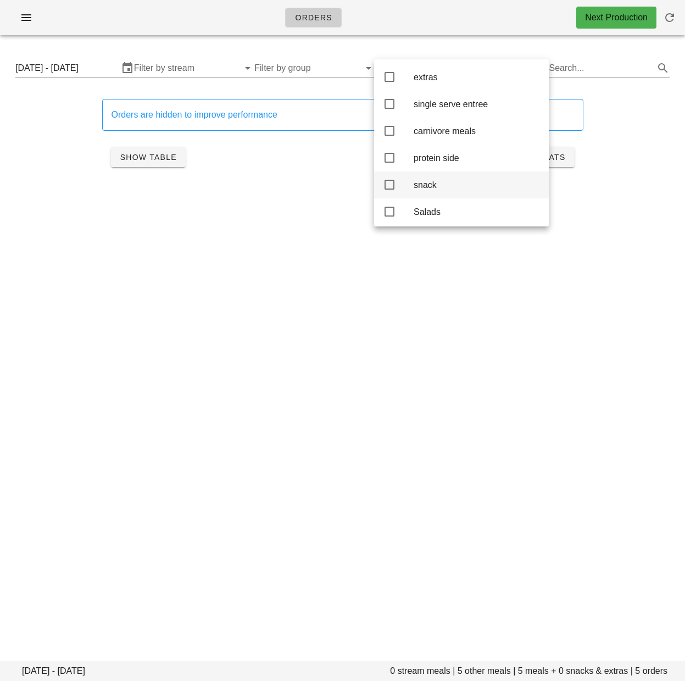
click at [386, 191] on icon at bounding box center [389, 184] width 13 height 13
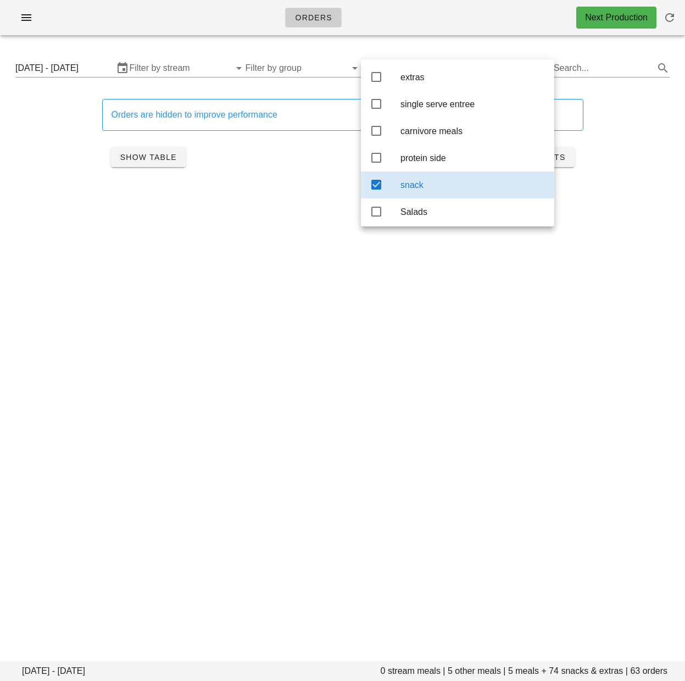
click at [63, 163] on div "Orders are hidden to improve performance Show Table Show Stats" at bounding box center [343, 137] width 672 height 102
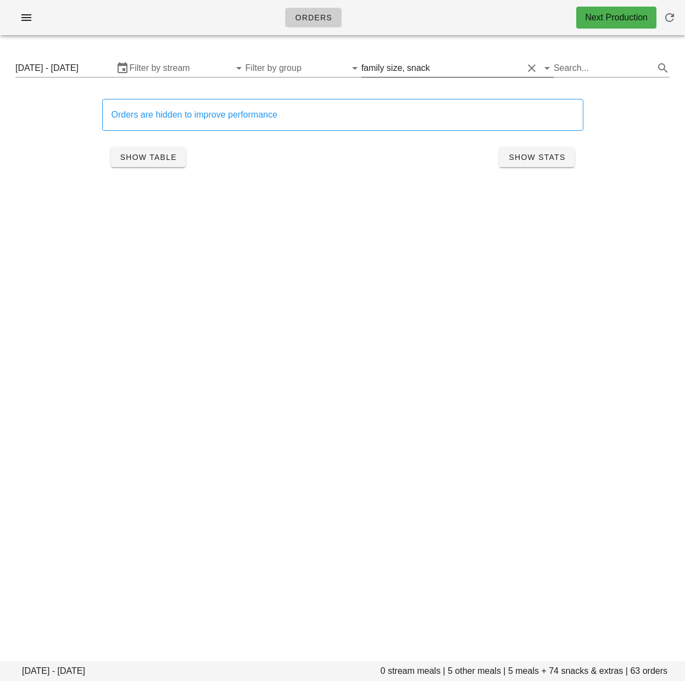
click at [392, 65] on div "family size," at bounding box center [382, 68] width 43 height 10
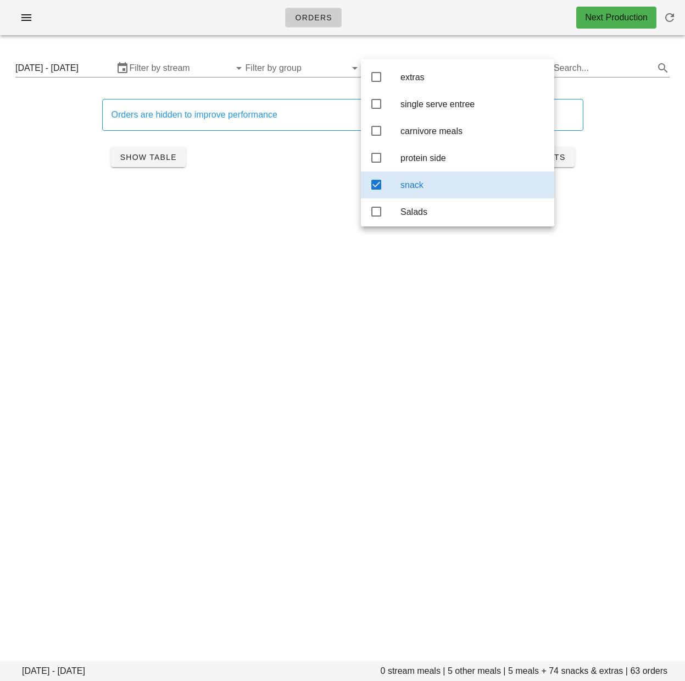
scroll to position [122, 0]
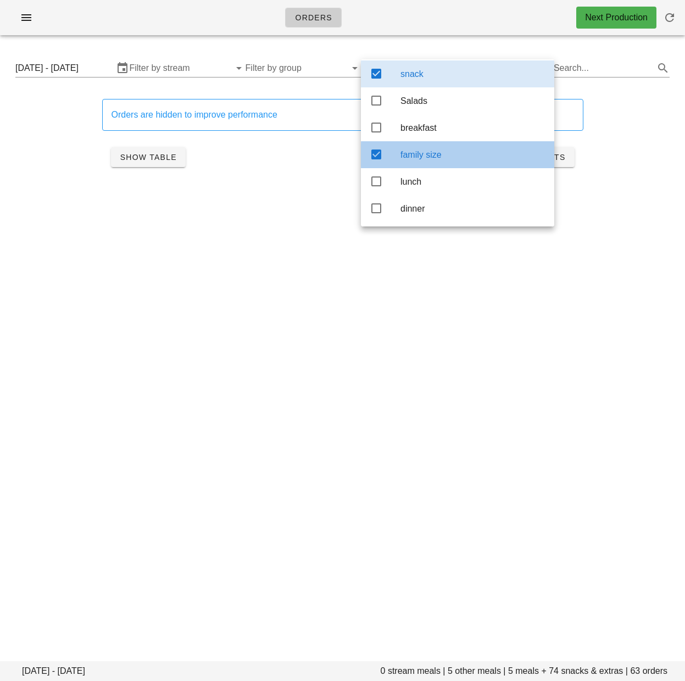
click at [378, 150] on icon at bounding box center [376, 154] width 13 height 13
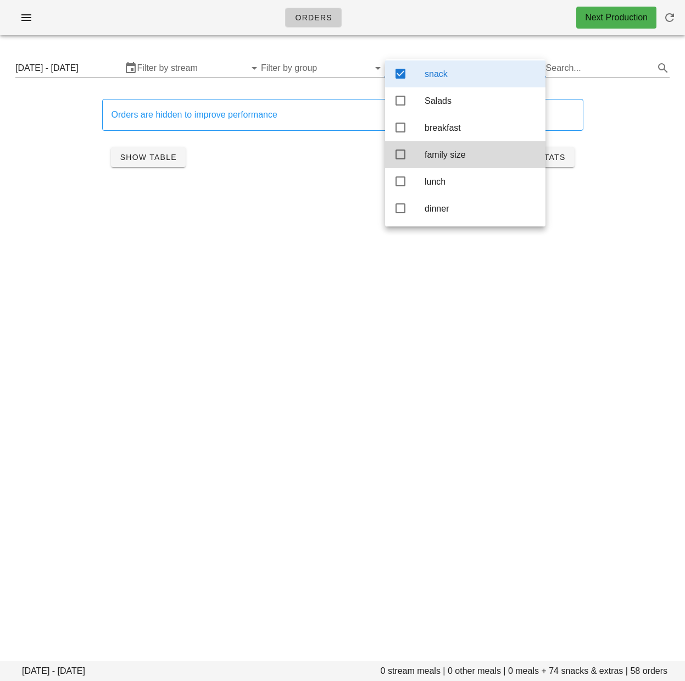
drag, startPoint x: 62, startPoint y: 143, endPoint x: 107, endPoint y: 157, distance: 46.4
click at [62, 143] on div "Orders are hidden to improve performance Show Table Show Stats" at bounding box center [343, 137] width 672 height 102
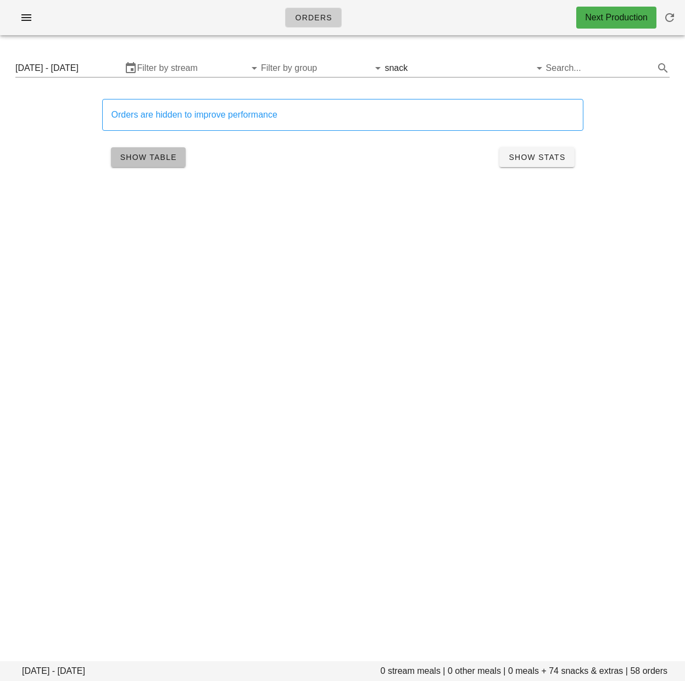
click at [159, 156] on span "Show Table" at bounding box center [148, 157] width 57 height 9
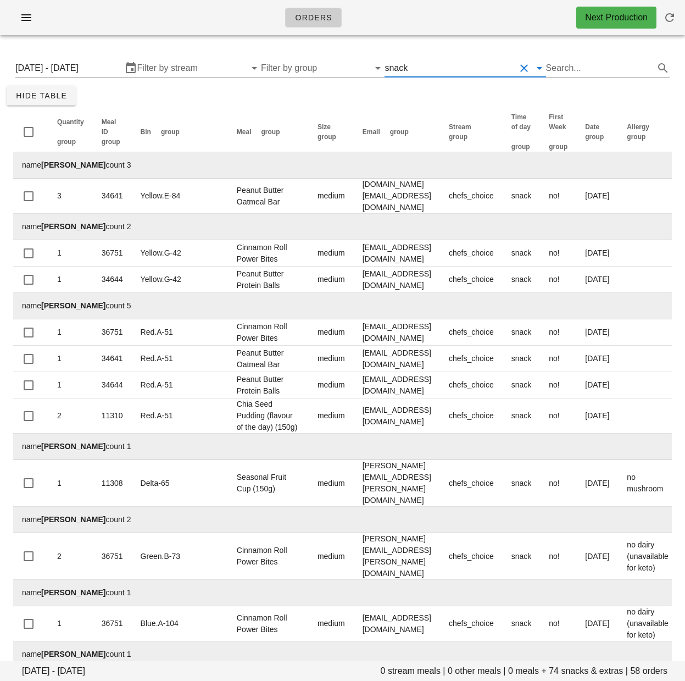
click at [428, 69] on input "text" at bounding box center [462, 68] width 105 height 18
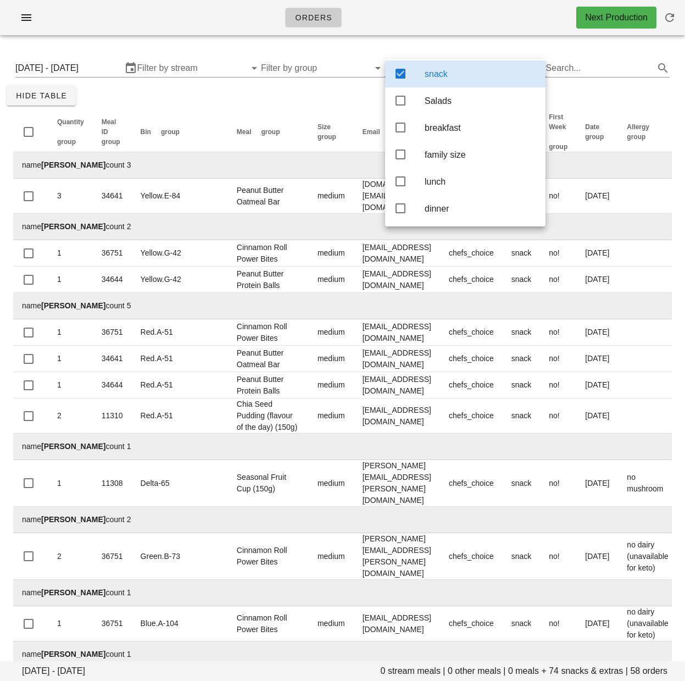
drag, startPoint x: 396, startPoint y: 151, endPoint x: 397, endPoint y: 76, distance: 75.3
click at [396, 151] on icon at bounding box center [400, 154] width 13 height 13
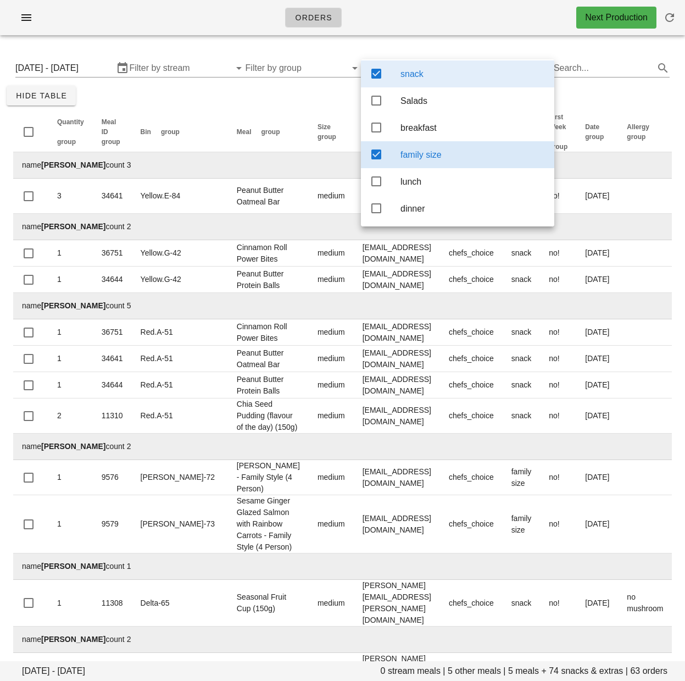
click at [380, 67] on icon at bounding box center [376, 73] width 13 height 13
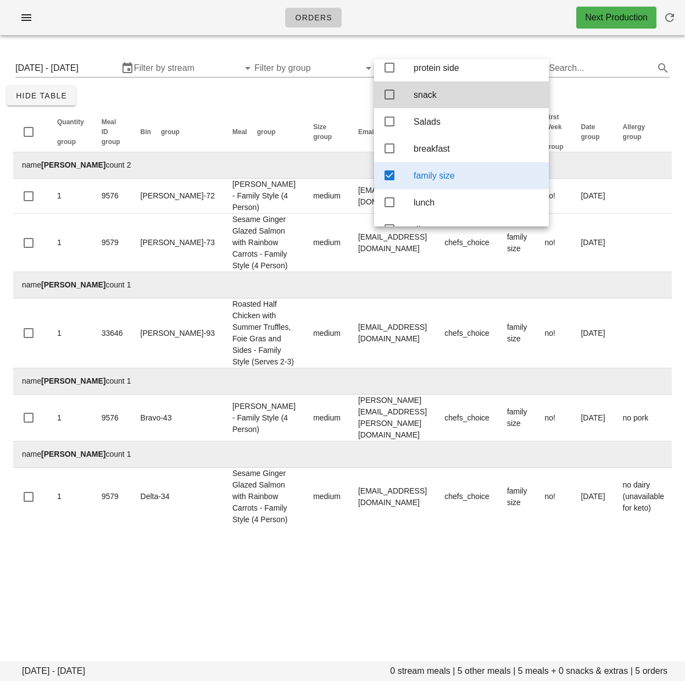
scroll to position [88, 0]
click at [302, 107] on div "Quantity group Meal ID group Bin group Meal group Size group Email group Stream…" at bounding box center [343, 318] width 672 height 426
